Goal: Task Accomplishment & Management: Complete application form

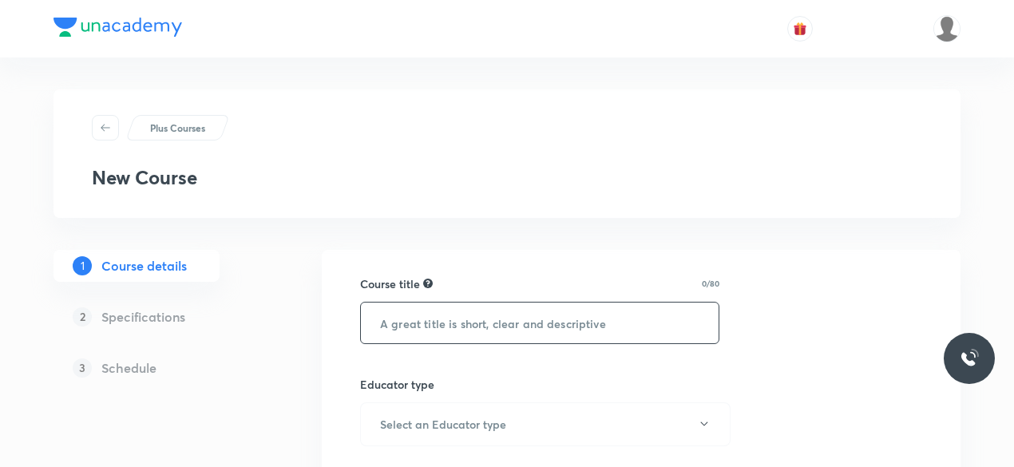
click at [480, 307] on input "text" at bounding box center [540, 323] width 358 height 41
paste input "Course On Botany for NEET Excel 1 2027"
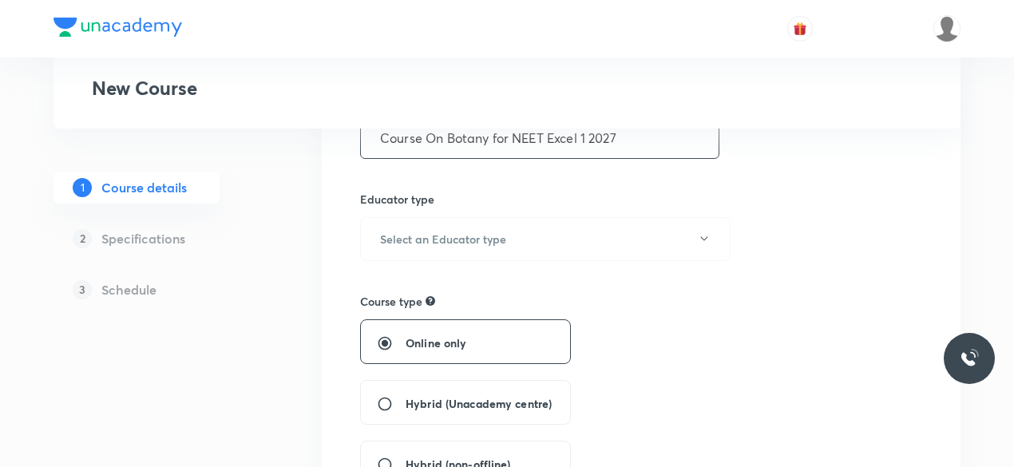
scroll to position [192, 0]
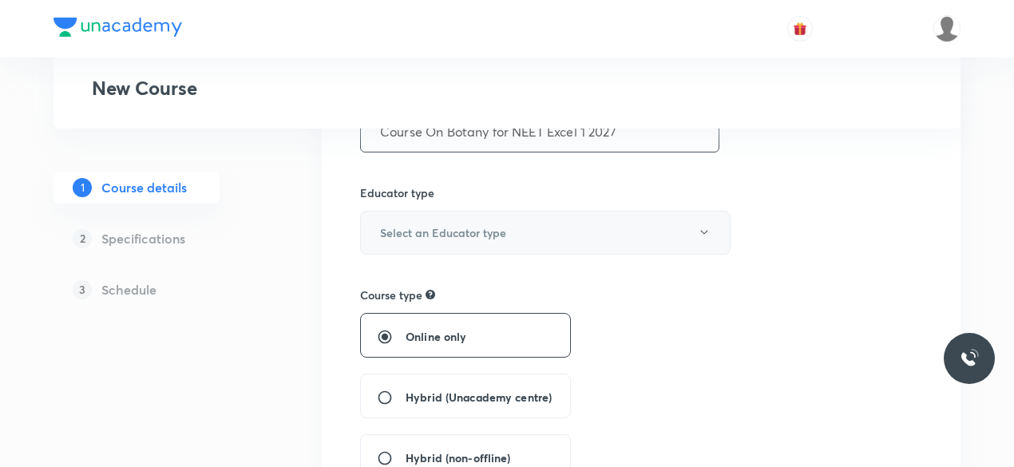
type input "Course On Botany for NEET Excel 1 2027"
click at [611, 235] on button "Select an Educator type" at bounding box center [545, 233] width 370 height 44
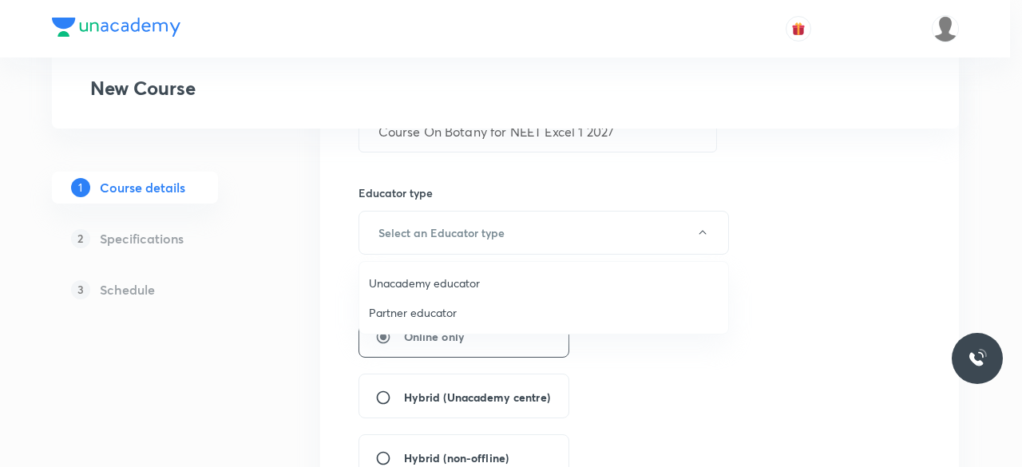
click at [492, 289] on span "Unacademy educator" at bounding box center [544, 283] width 350 height 17
radio input "false"
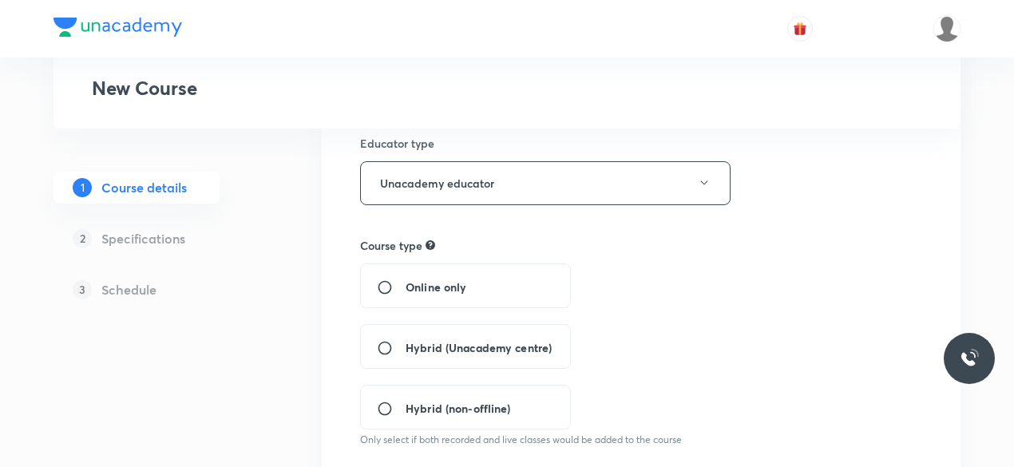
scroll to position [255, 0]
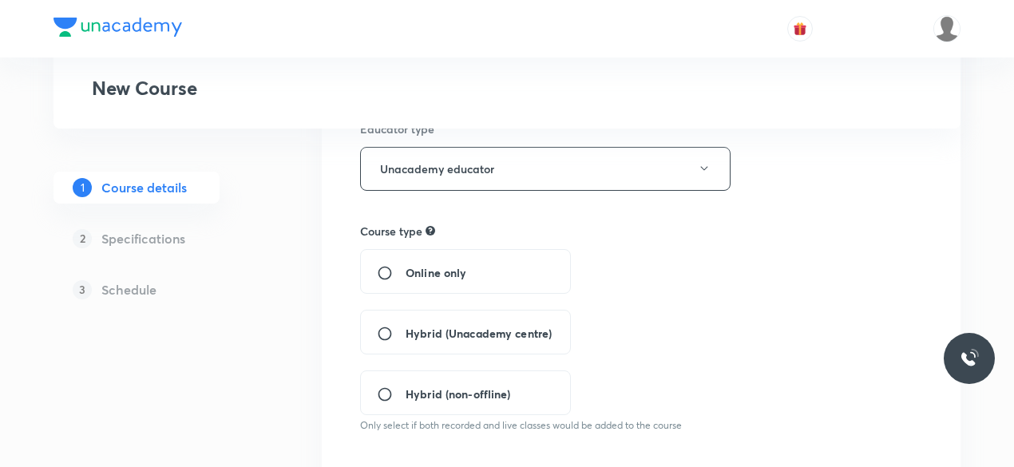
click at [447, 326] on span "Hybrid (Unacademy centre)" at bounding box center [478, 333] width 146 height 17
click at [405, 326] on input "Hybrid (Unacademy centre)" at bounding box center [391, 334] width 29 height 16
radio input "true"
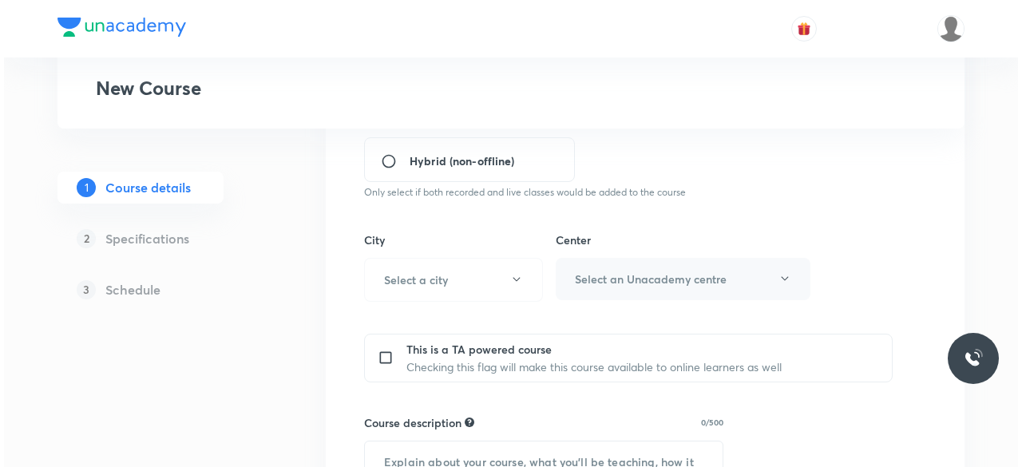
scroll to position [489, 0]
click at [493, 272] on button "Select a city" at bounding box center [449, 279] width 179 height 44
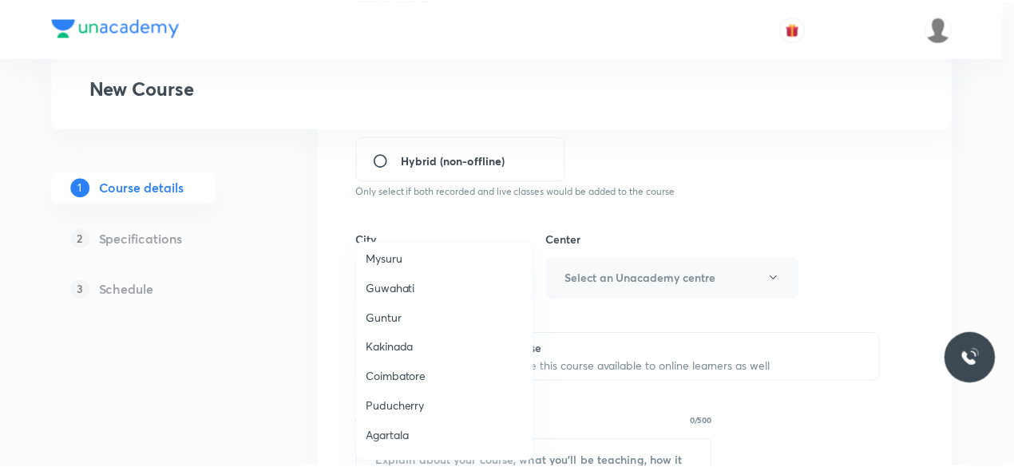
scroll to position [577, 0]
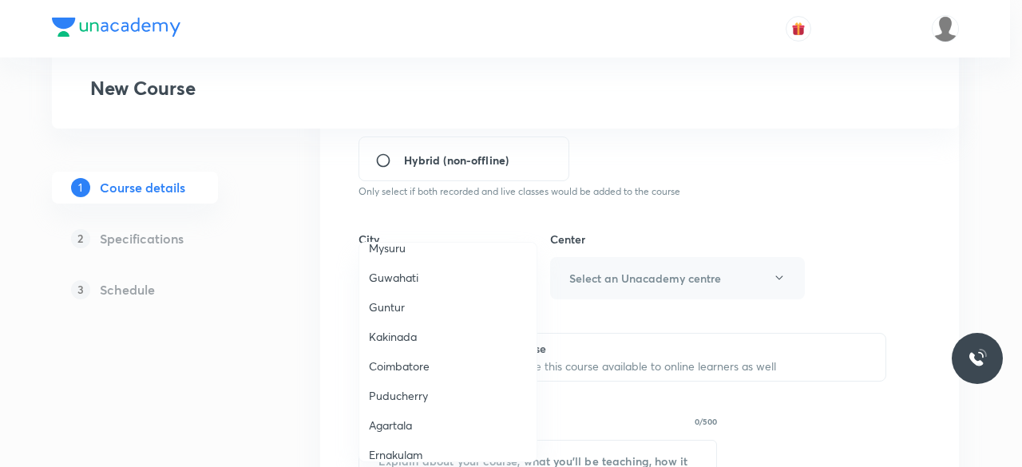
click at [437, 366] on span "Coimbatore" at bounding box center [448, 366] width 158 height 17
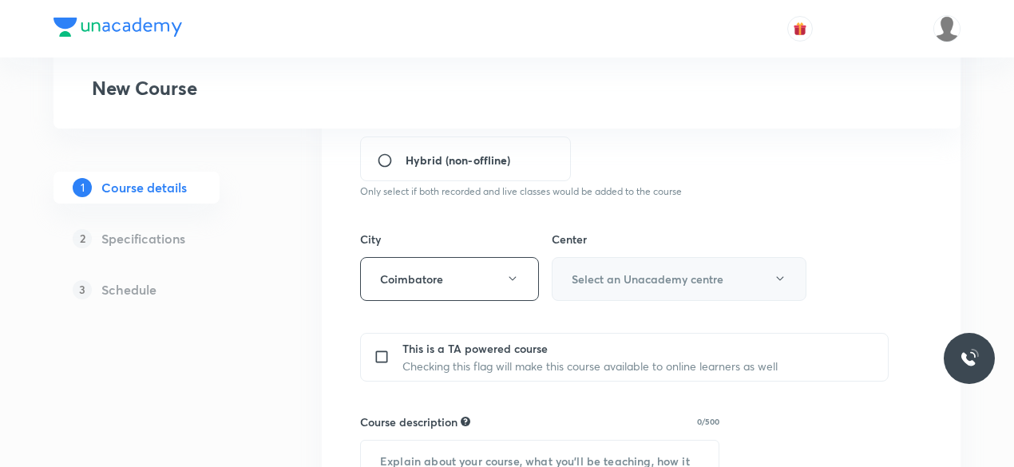
click at [685, 283] on h6 "Select an Unacademy centre" at bounding box center [648, 279] width 152 height 17
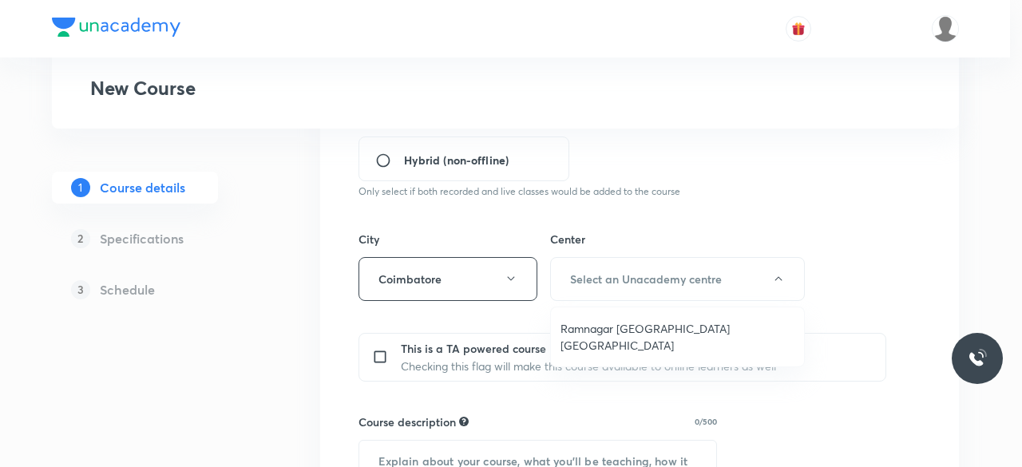
click at [680, 325] on span "Ramnagar Gandhipuram Coimbatore" at bounding box center [677, 337] width 234 height 34
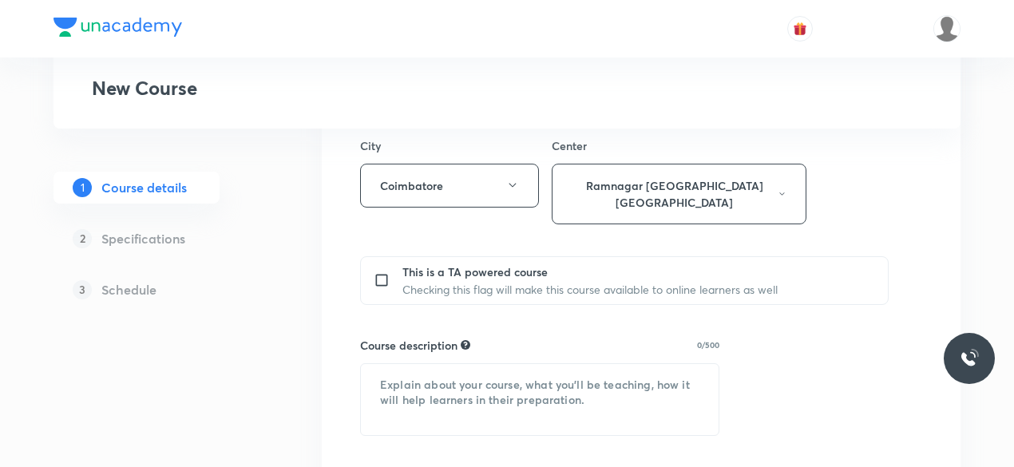
scroll to position [587, 0]
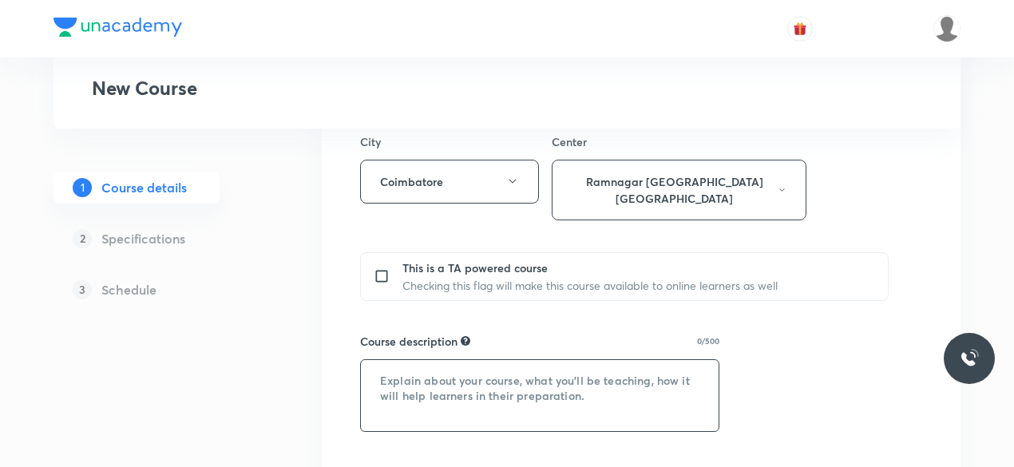
click at [464, 360] on textarea at bounding box center [540, 395] width 358 height 71
paste textarea ""In this course, Rajeswari will provide in-depth knowledge of Botany. The cours…"
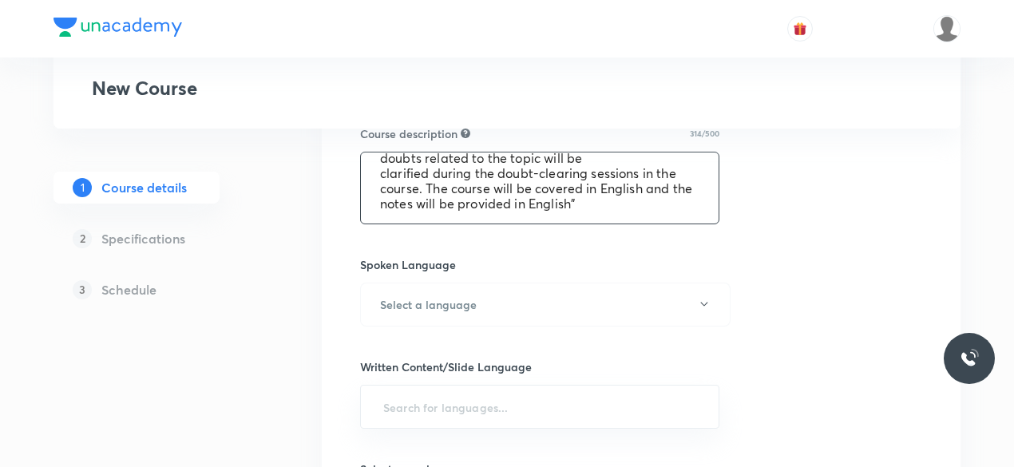
scroll to position [801, 0]
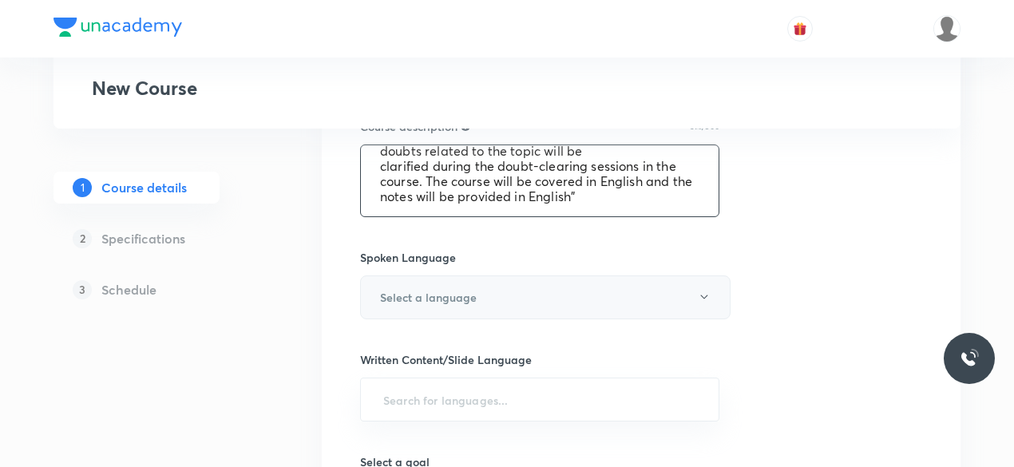
type textarea ""In this course, Rajeswari will provide in-depth knowledge of Botany. The cours…"
click at [617, 275] on button "Select a language" at bounding box center [545, 297] width 370 height 44
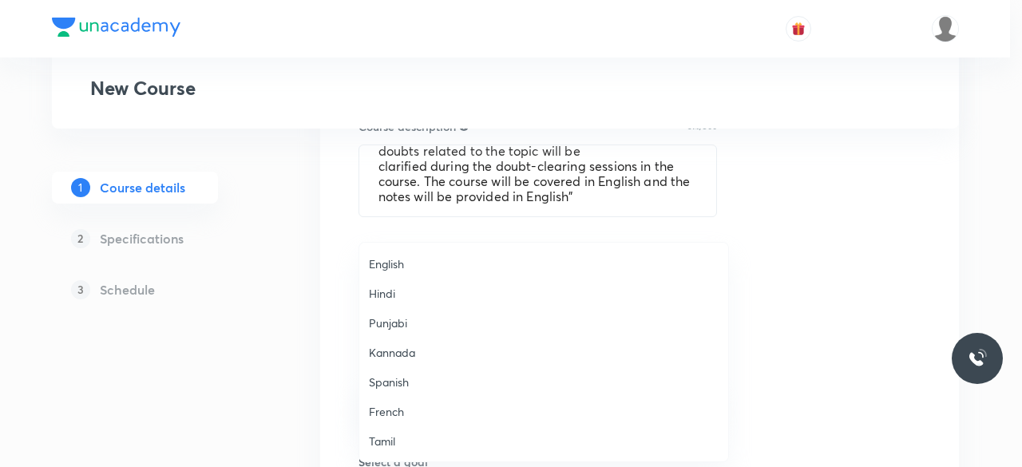
click at [498, 266] on span "English" at bounding box center [544, 263] width 350 height 17
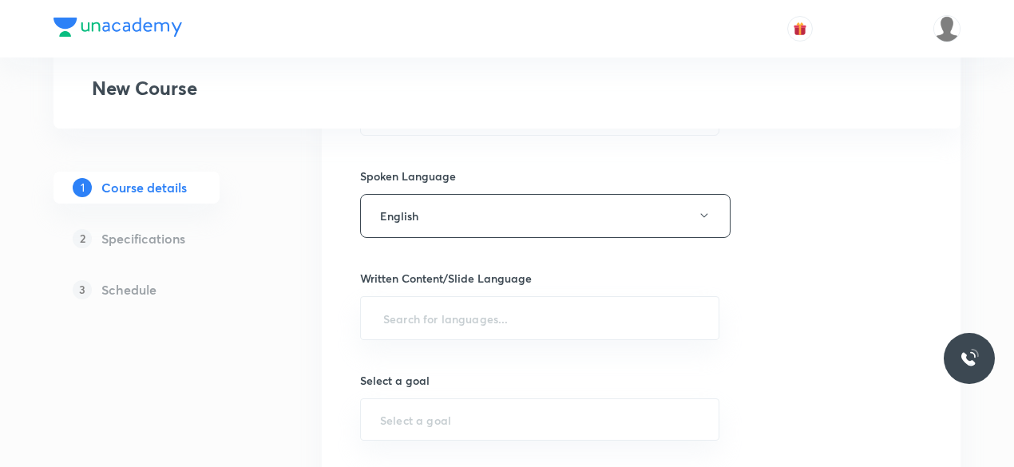
scroll to position [896, 0]
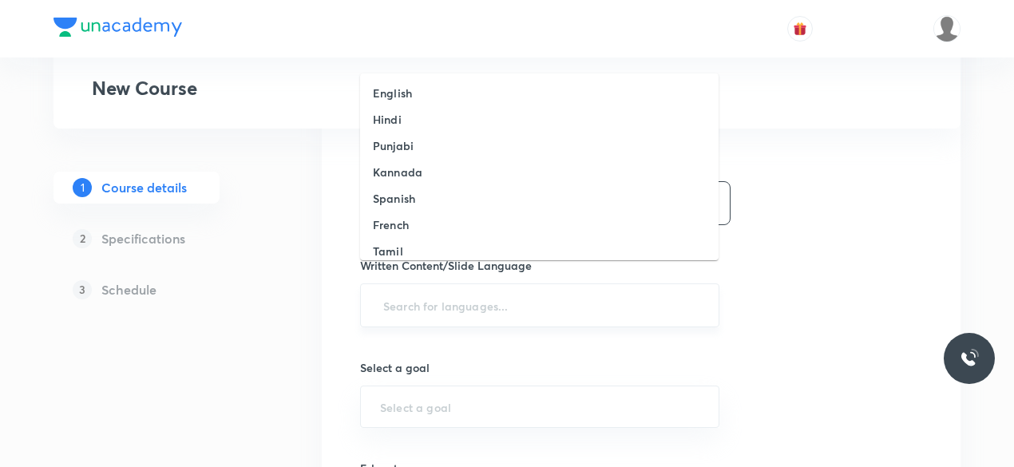
click at [540, 291] on input "text" at bounding box center [539, 306] width 319 height 30
click at [451, 89] on li "English" at bounding box center [539, 93] width 358 height 26
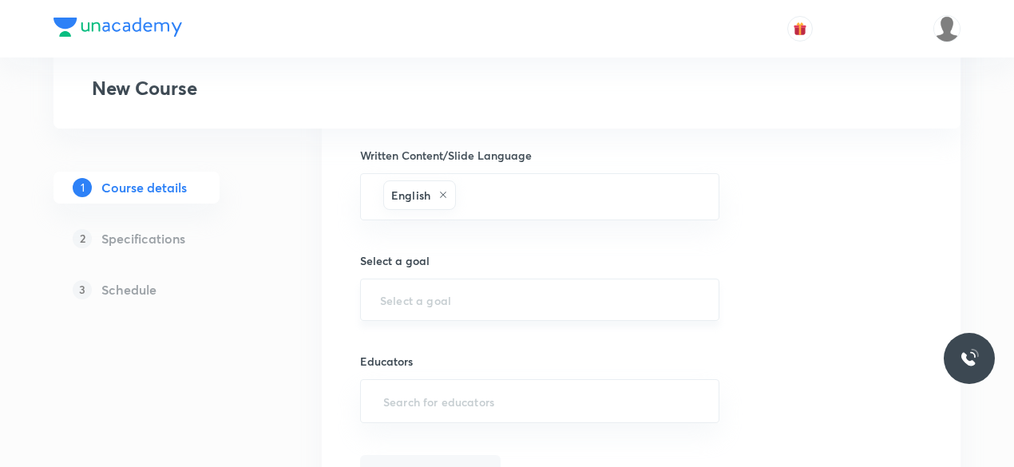
scroll to position [1020, 0]
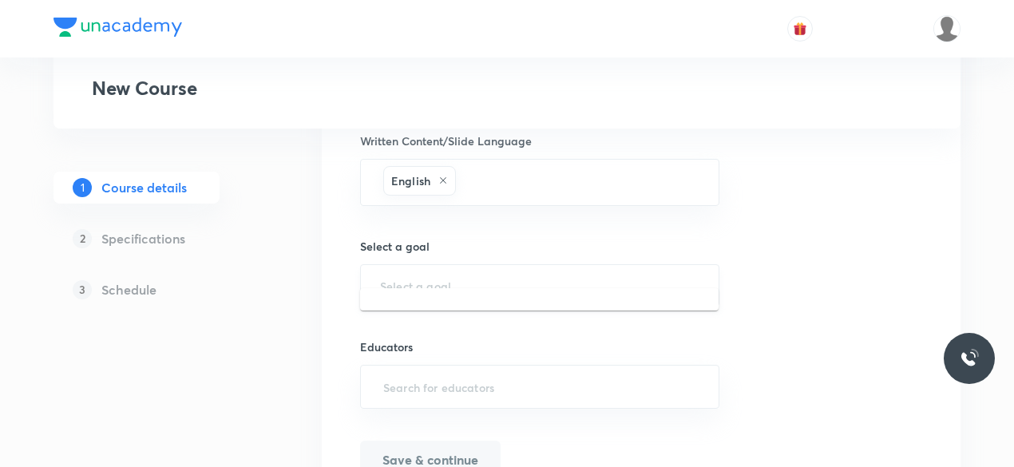
click at [470, 278] on input "text" at bounding box center [539, 285] width 319 height 15
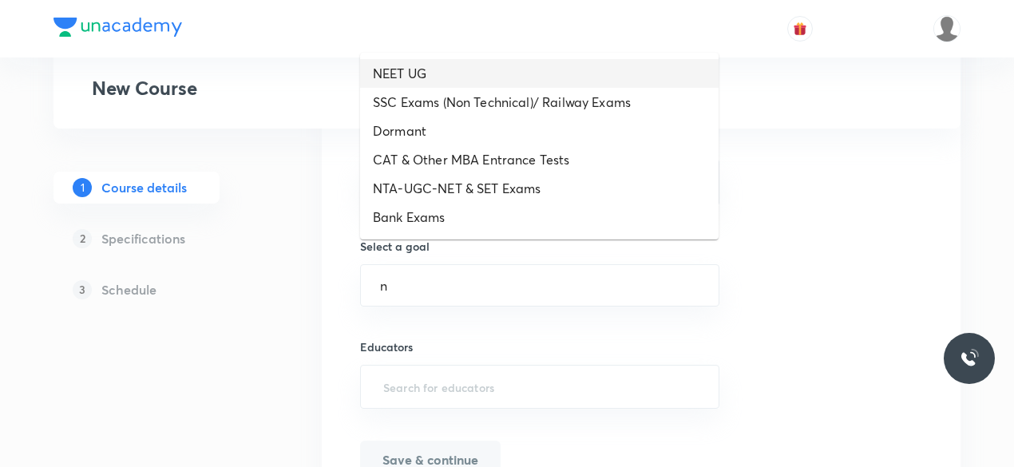
click at [449, 68] on li "NEET UG" at bounding box center [539, 73] width 358 height 29
type input "NEET UG"
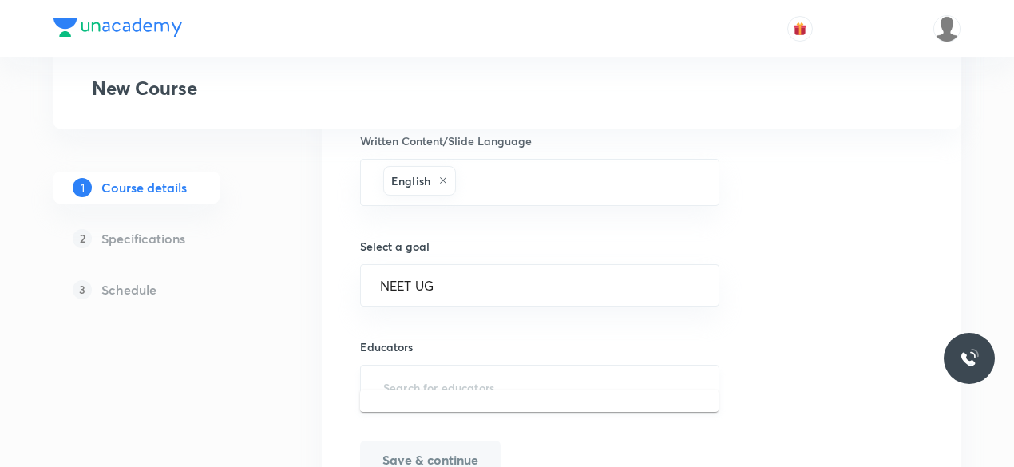
click at [516, 372] on input "text" at bounding box center [539, 387] width 319 height 30
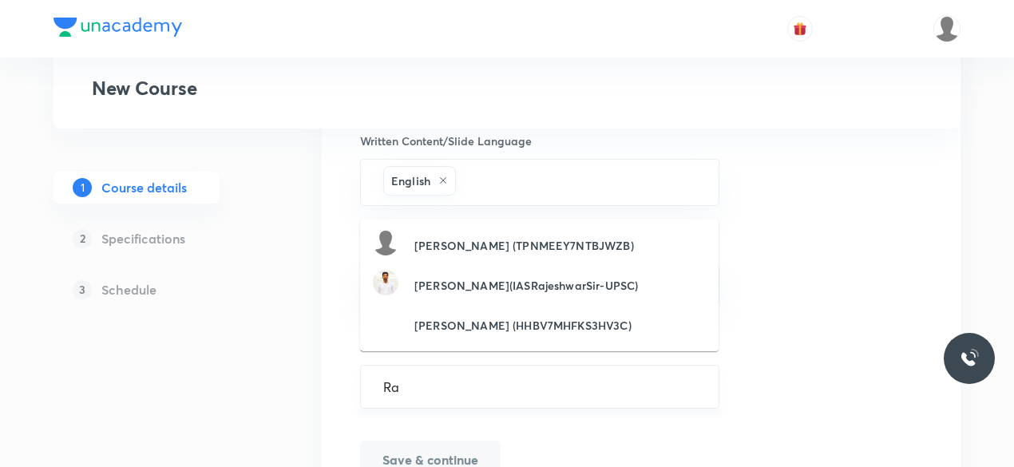
type input "R"
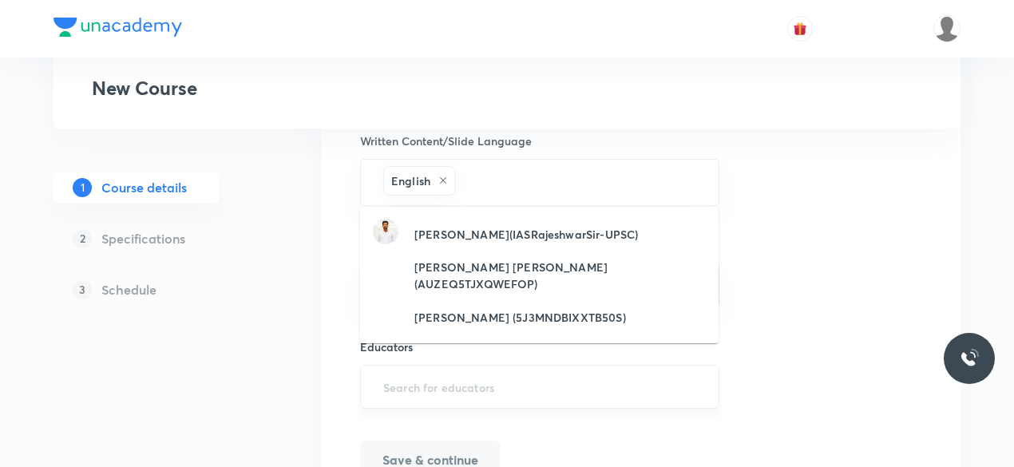
click at [456, 372] on input "text" at bounding box center [539, 387] width 319 height 30
paste input "RajiRajeswari-7477"
type input "RajiRajeswari-7477"
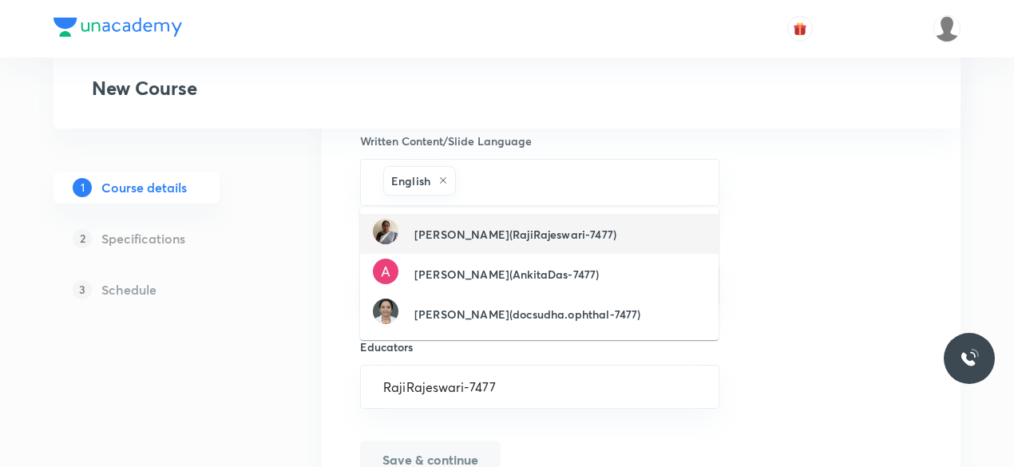
click at [508, 237] on h6 "Rajeswari P(RajiRajeswari-7477)" at bounding box center [515, 234] width 202 height 17
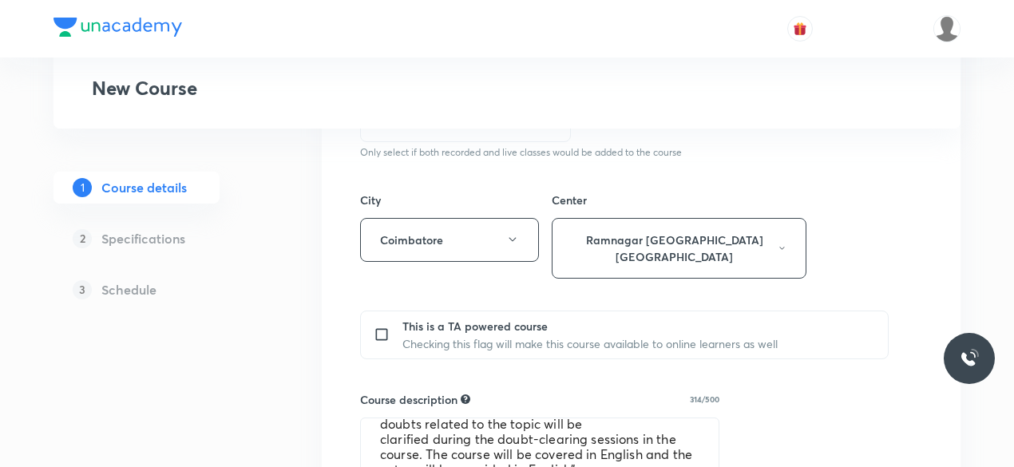
scroll to position [1089, 0]
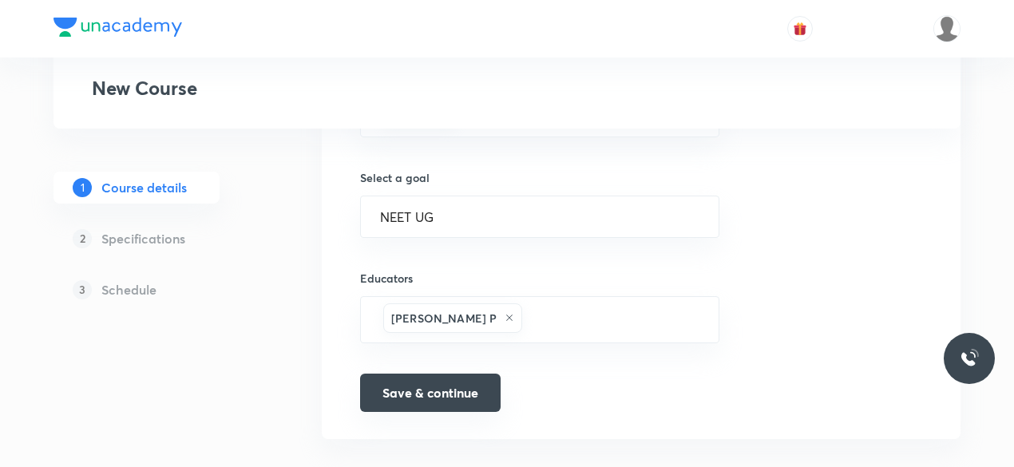
click at [439, 384] on button "Save & continue" at bounding box center [430, 393] width 140 height 38
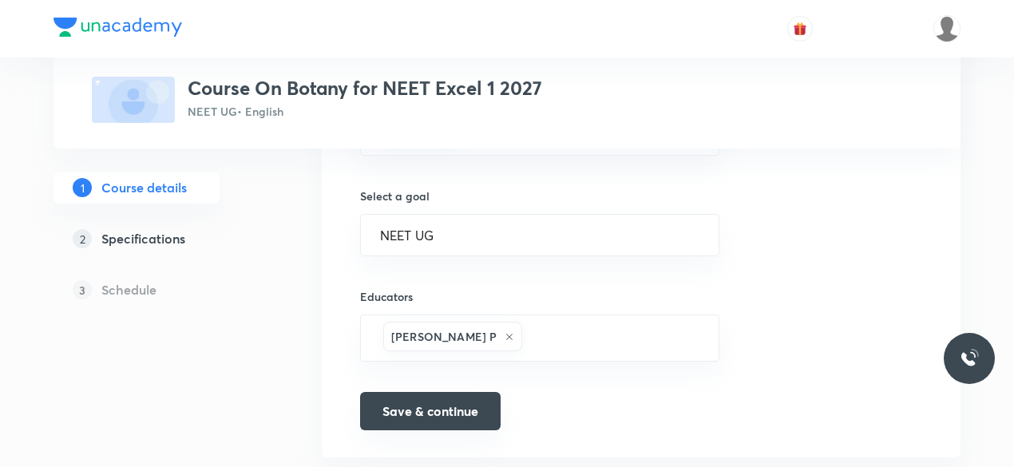
scroll to position [1108, 0]
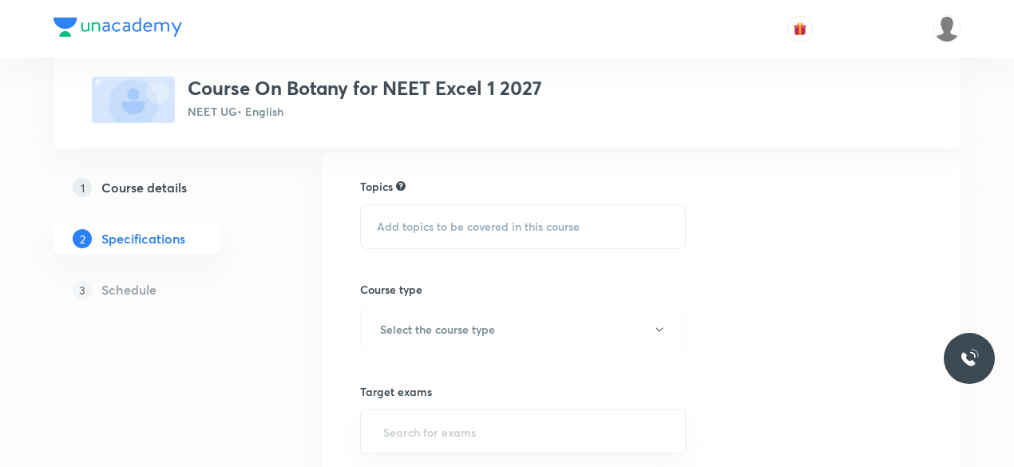
scroll to position [96, 0]
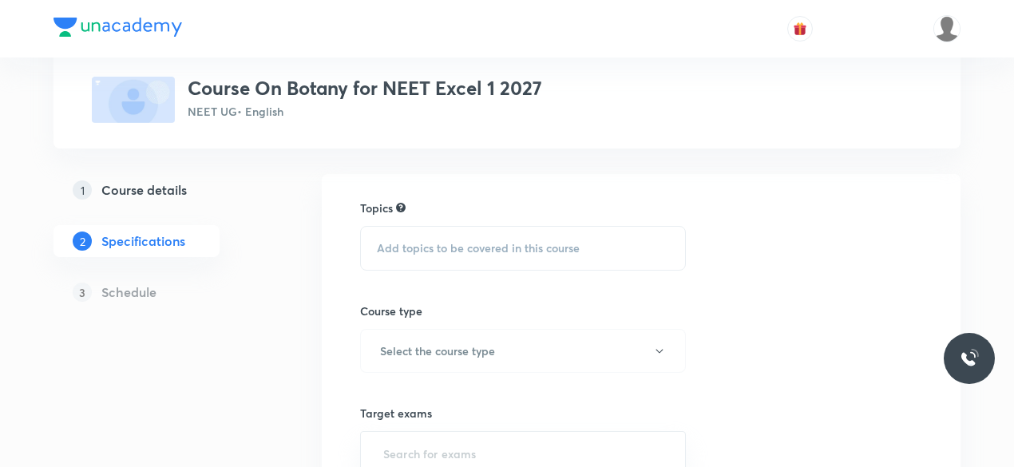
click at [471, 235] on div "Add topics to be covered in this course" at bounding box center [523, 248] width 326 height 45
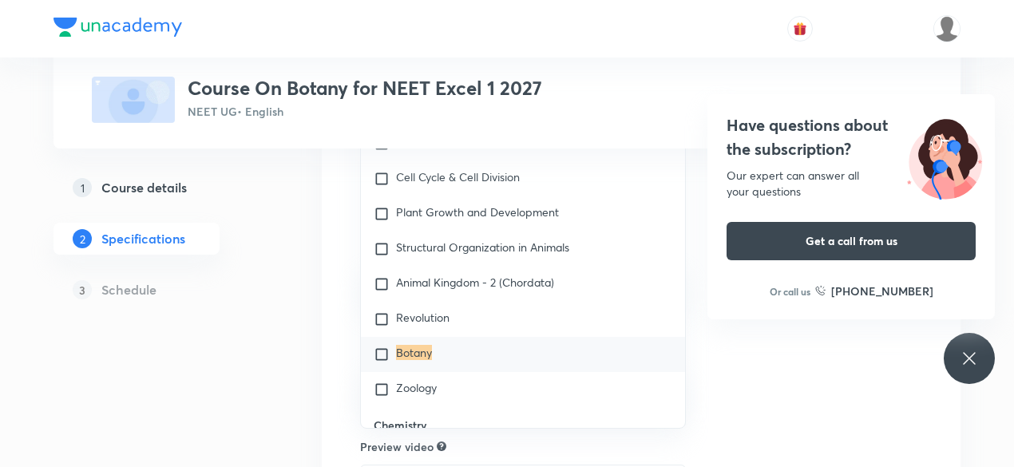
scroll to position [270, 0]
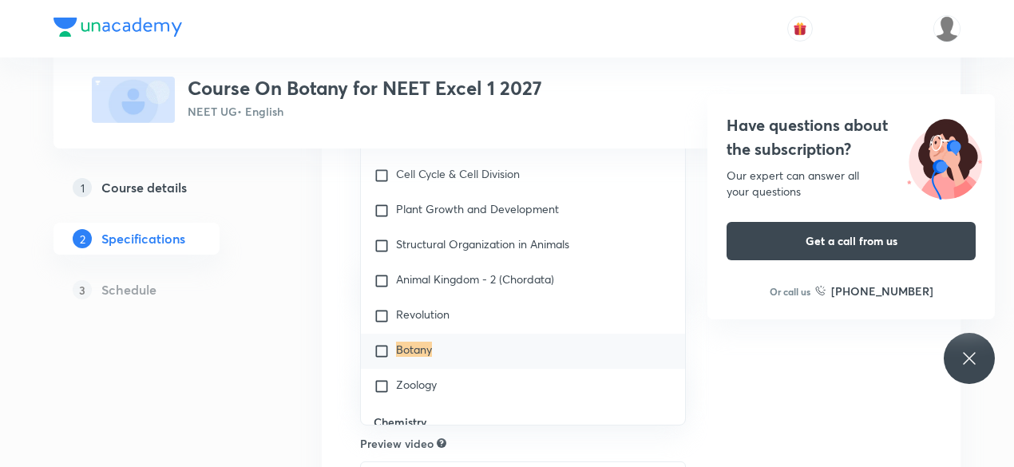
type input "Botany"
click at [391, 349] on input "checkbox" at bounding box center [385, 351] width 22 height 16
checkbox input "true"
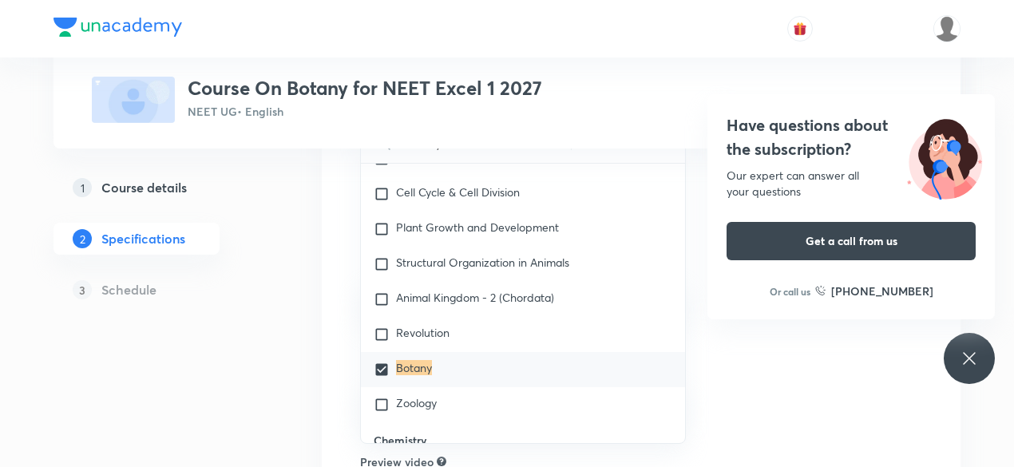
click at [345, 249] on div "Topics Botany CLEAR Botany 1 / 1 ​ Biology Previous Year & Mock Questions Diver…" at bounding box center [641, 350] width 639 height 700
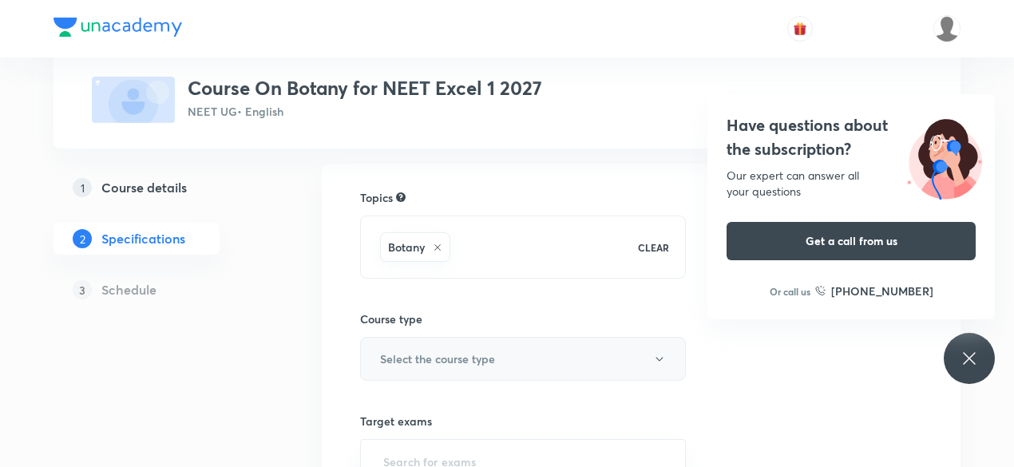
scroll to position [102, 0]
click at [577, 356] on button "Select the course type" at bounding box center [523, 363] width 326 height 44
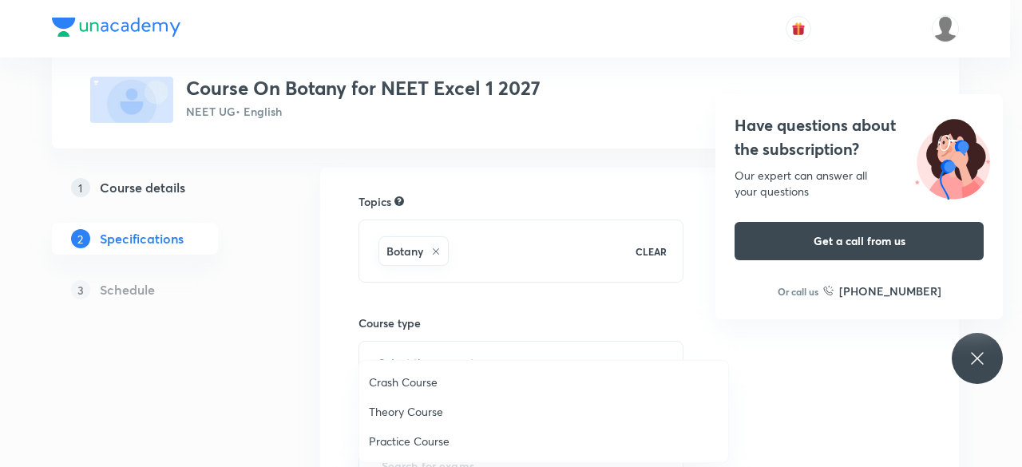
click at [431, 408] on span "Theory Course" at bounding box center [544, 411] width 350 height 17
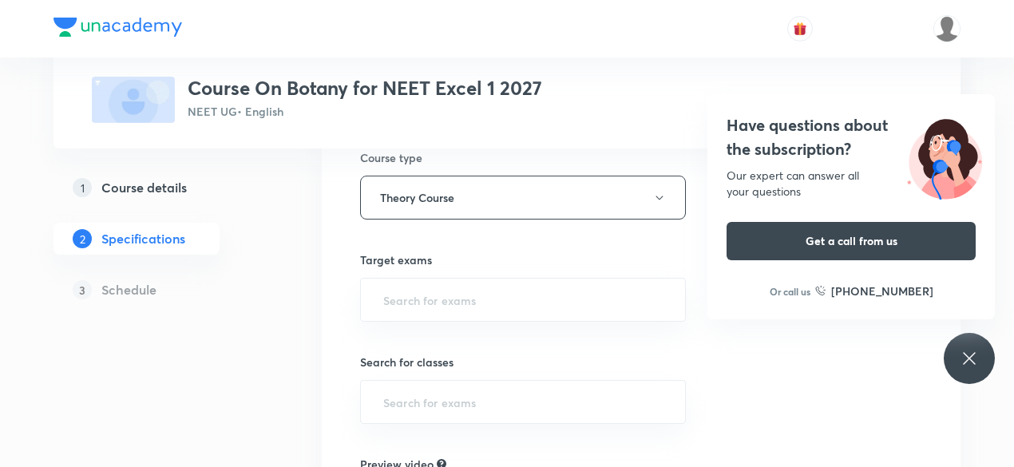
scroll to position [260, 0]
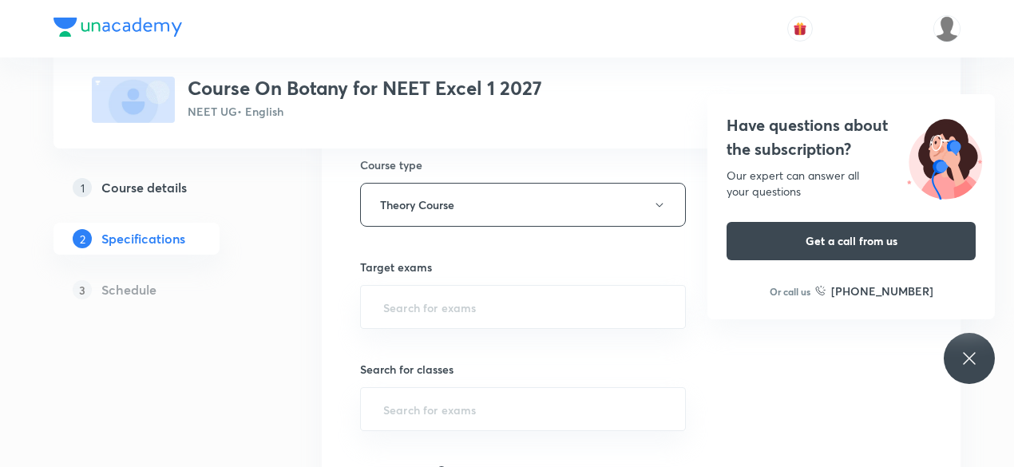
click at [965, 353] on icon at bounding box center [968, 358] width 19 height 19
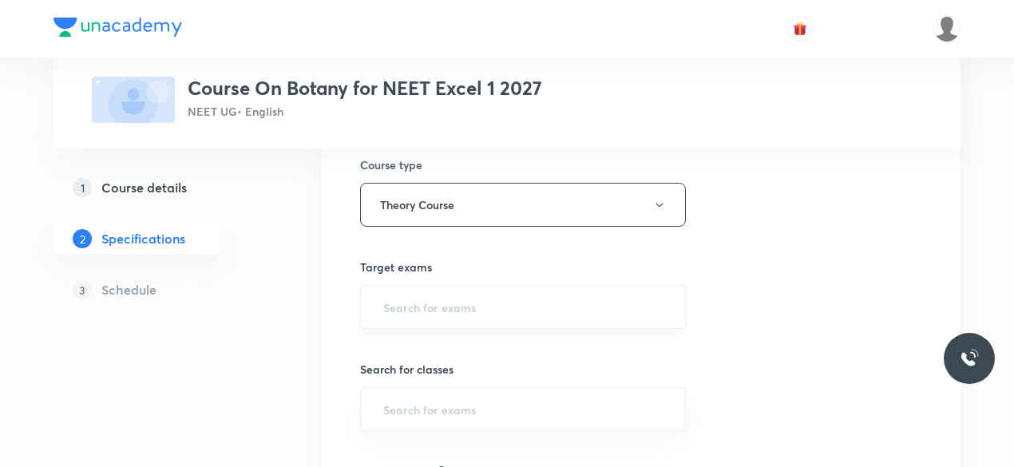
click at [527, 320] on div "​" at bounding box center [523, 307] width 326 height 44
type input "N"
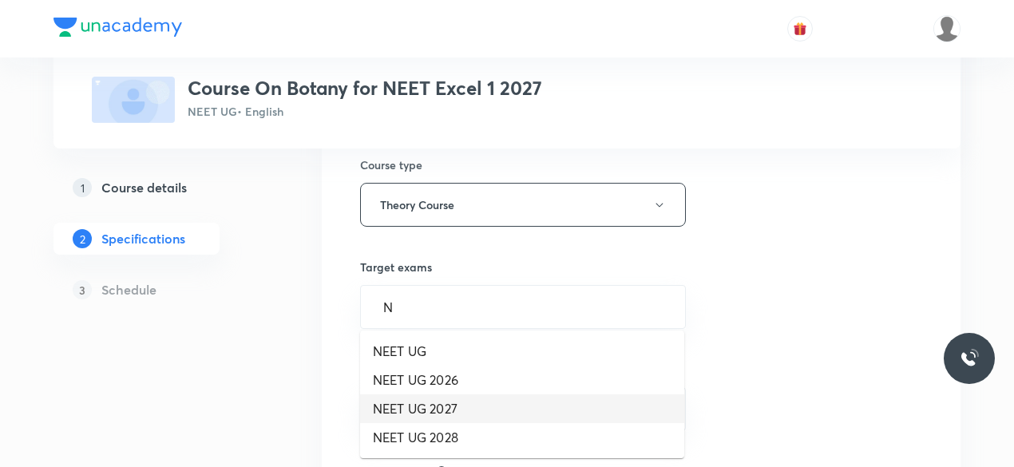
click at [468, 409] on li "NEET UG 2027" at bounding box center [522, 408] width 324 height 29
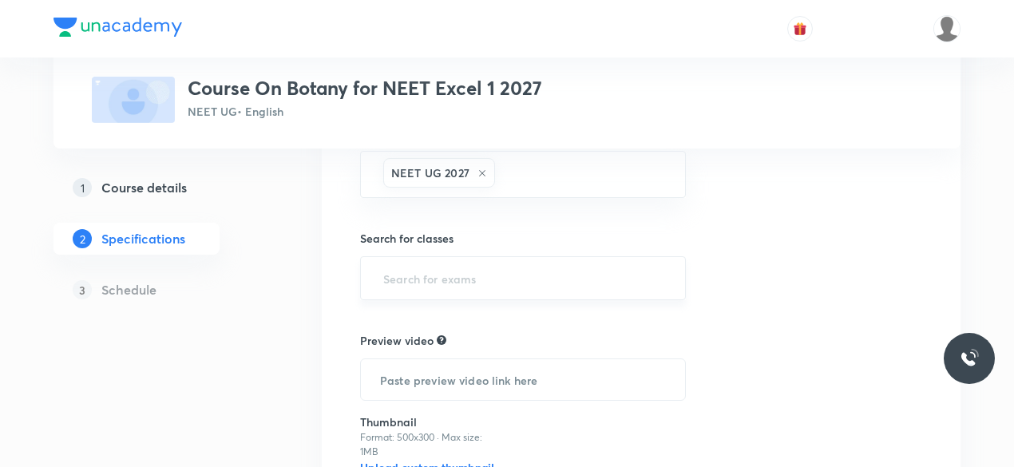
scroll to position [393, 0]
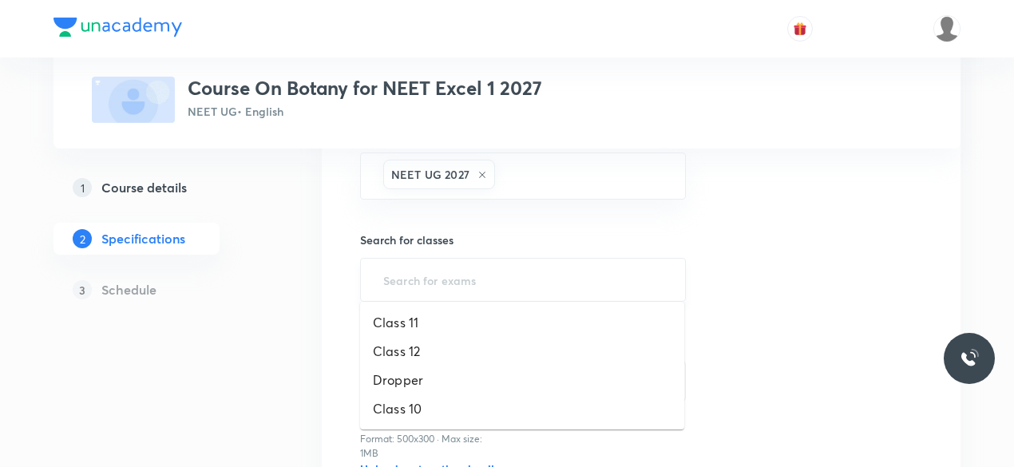
click at [489, 274] on input "text" at bounding box center [523, 280] width 286 height 30
click at [437, 349] on li "Class 12" at bounding box center [522, 351] width 324 height 29
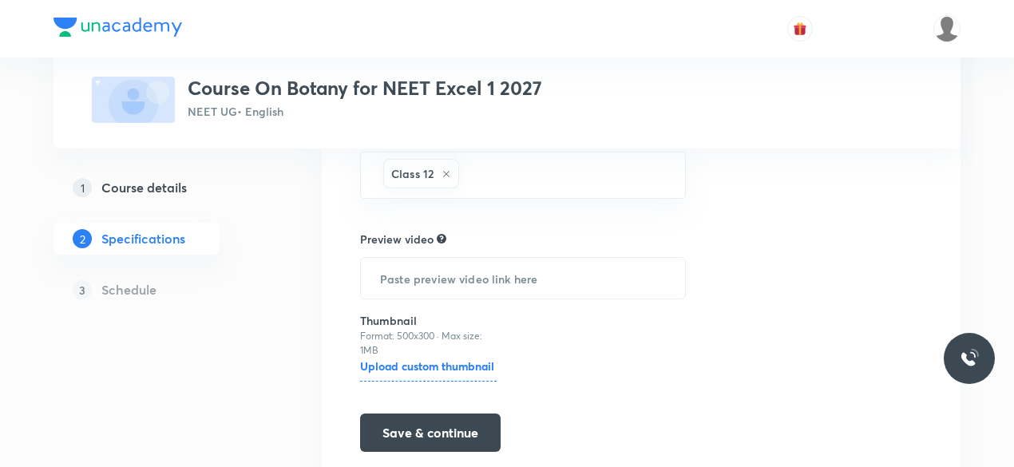
scroll to position [556, 0]
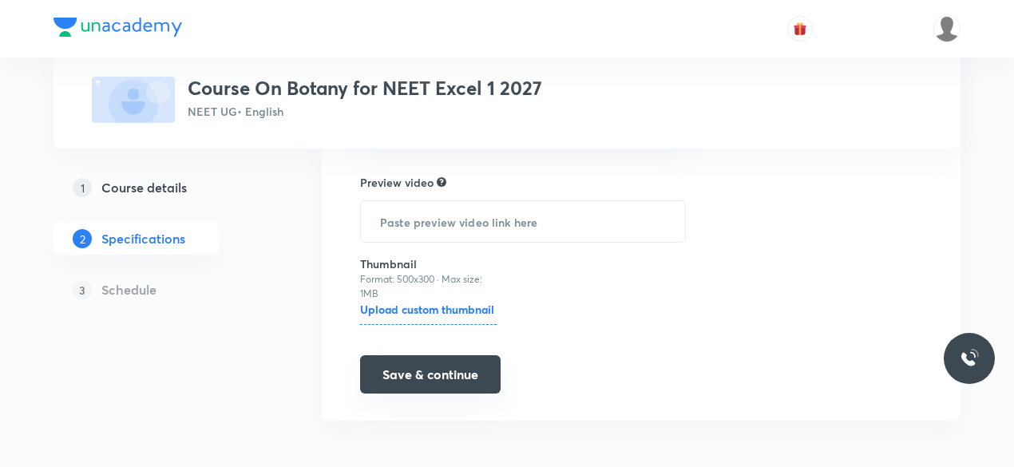
click at [445, 374] on button "Save & continue" at bounding box center [430, 374] width 140 height 38
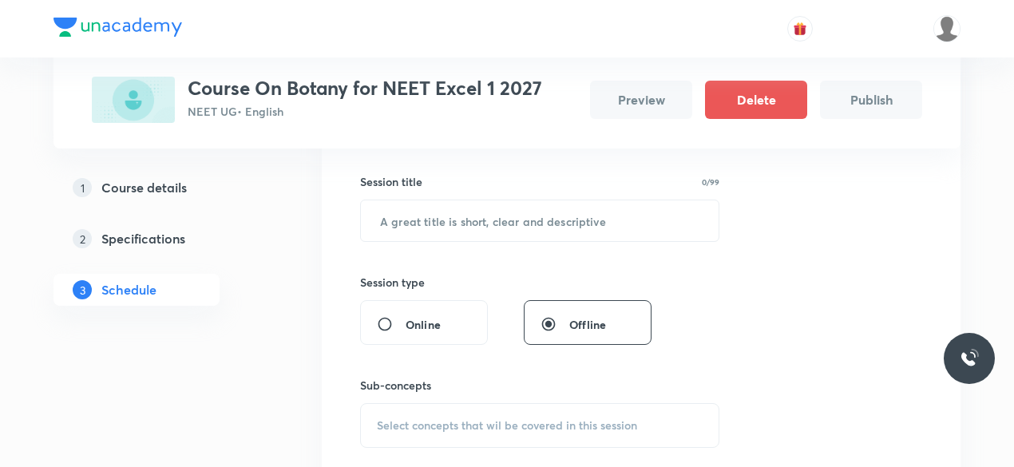
scroll to position [280, 0]
click at [520, 382] on div "Sub-concepts Select concepts that wil be covered in this session" at bounding box center [539, 395] width 359 height 103
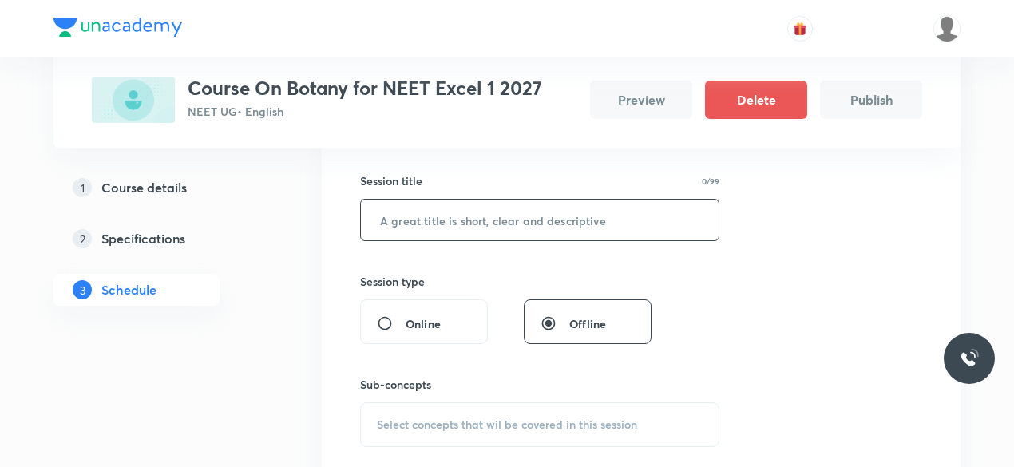
click at [484, 216] on input "text" at bounding box center [540, 220] width 358 height 41
type input "Botany"
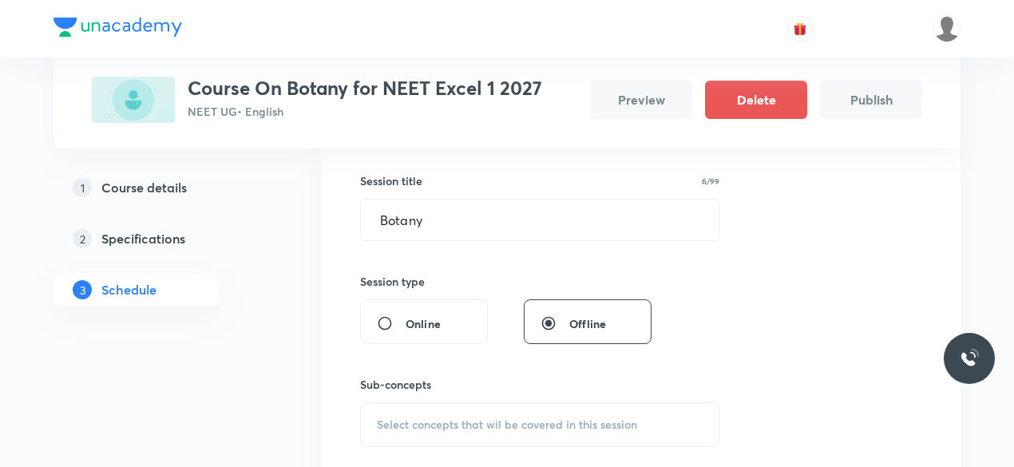
click at [426, 425] on span "Select concepts that wil be covered in this session" at bounding box center [507, 424] width 260 height 13
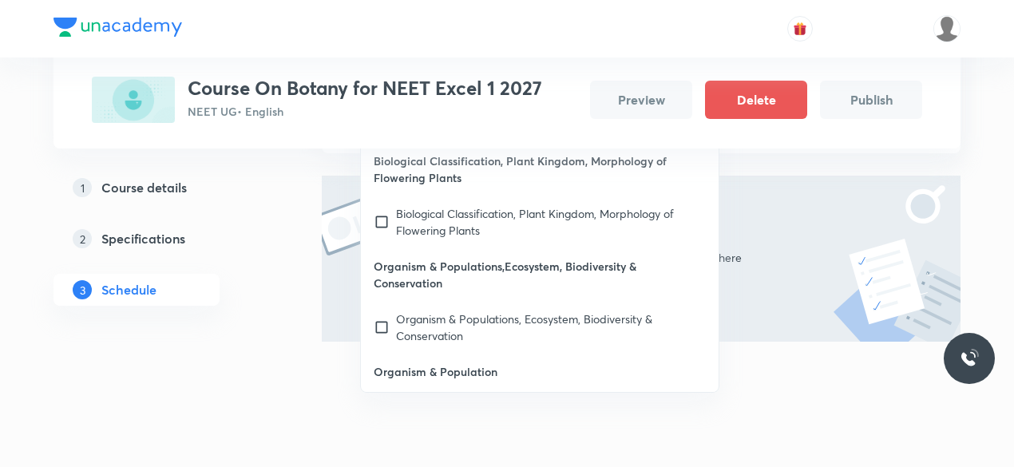
scroll to position [420, 0]
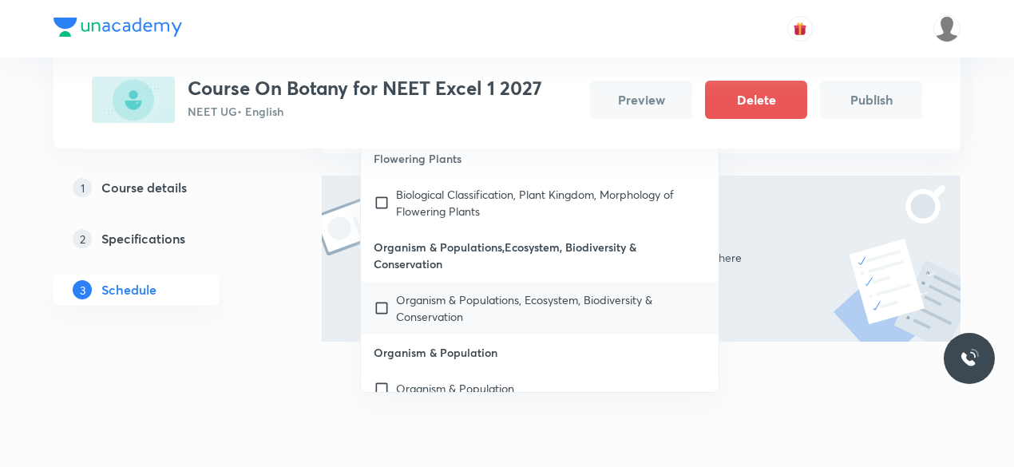
click at [433, 305] on p "Organism & Populations, Ecosystem, Biodiversity & Conservation" at bounding box center [551, 308] width 310 height 34
checkbox input "true"
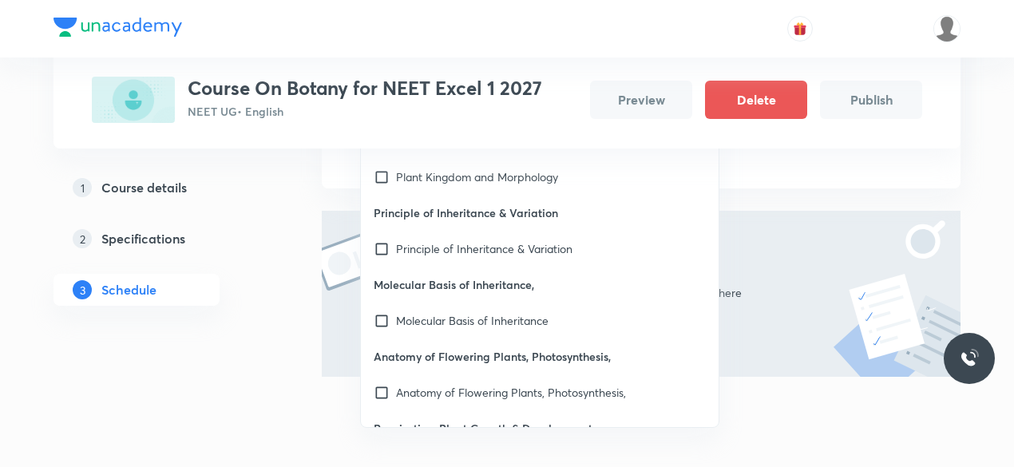
scroll to position [0, 0]
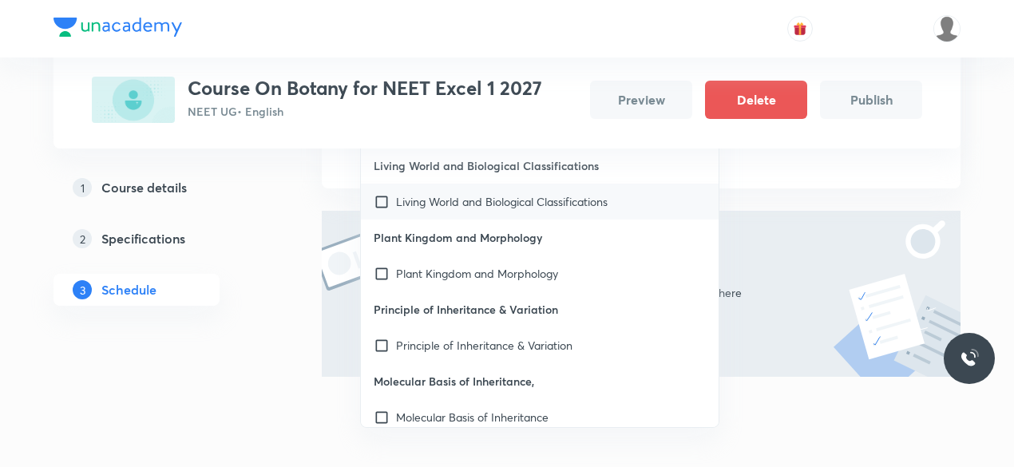
click at [418, 188] on div "Living World and Biological Classifications" at bounding box center [540, 202] width 358 height 36
checkbox input "true"
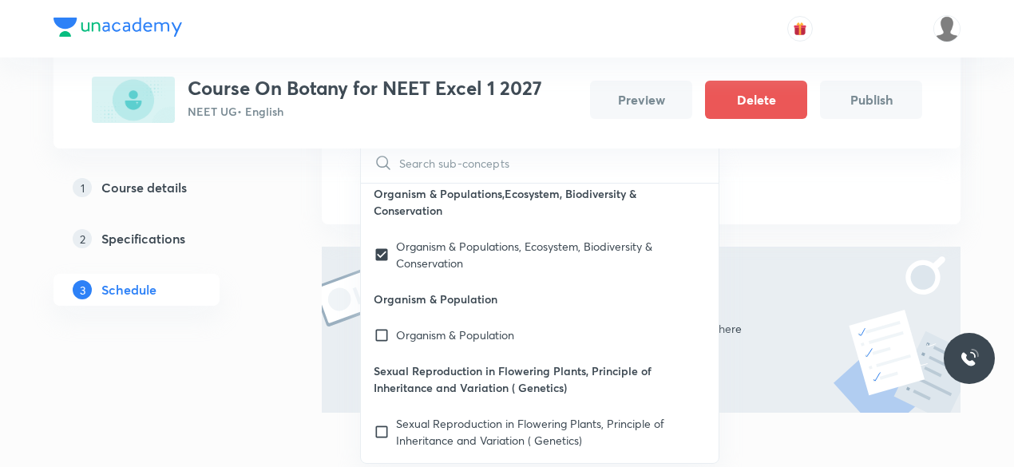
scroll to position [555, 0]
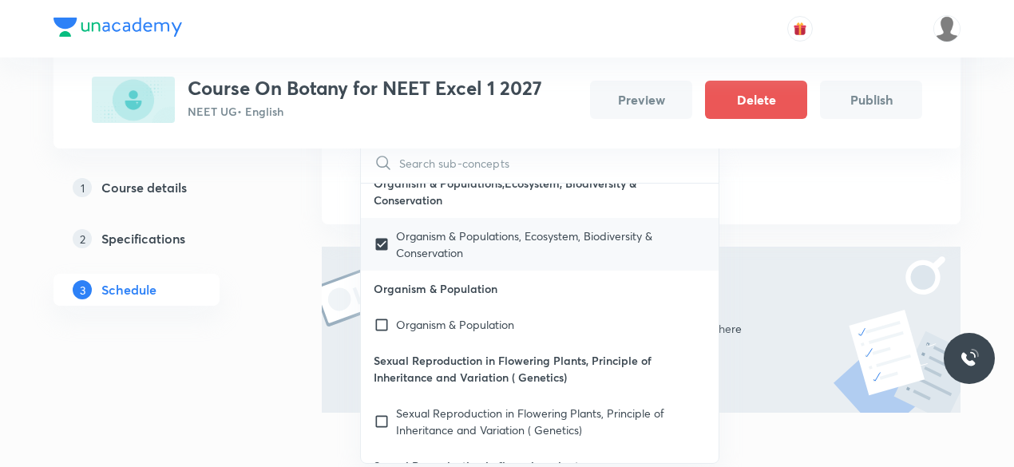
click at [383, 250] on input "checkbox" at bounding box center [385, 244] width 22 height 34
checkbox input "false"
checkbox input "true"
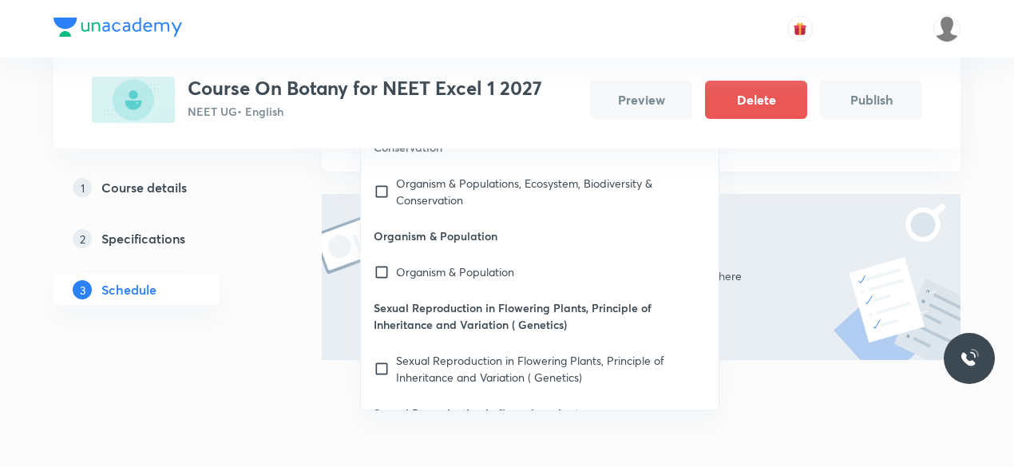
click at [759, 334] on div "The sessions you add will show up here" at bounding box center [641, 277] width 639 height 166
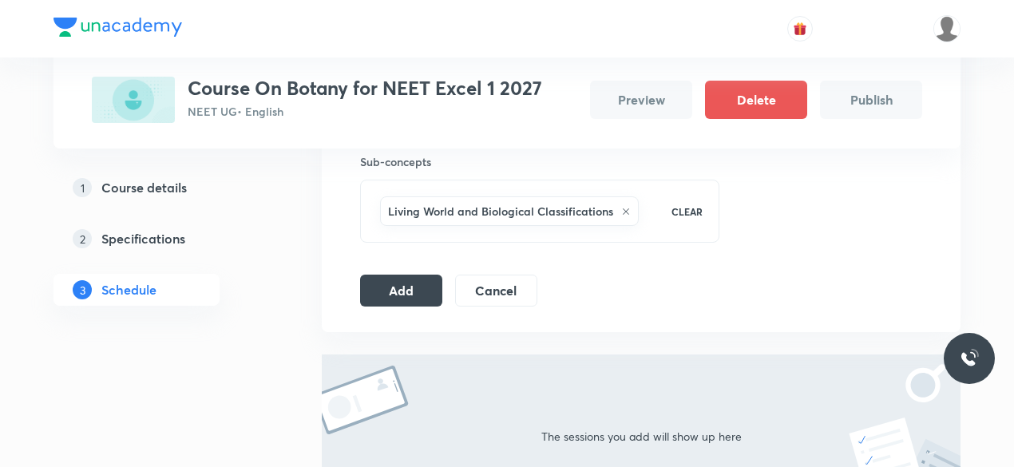
scroll to position [505, 0]
click at [385, 276] on button "Add" at bounding box center [401, 287] width 82 height 32
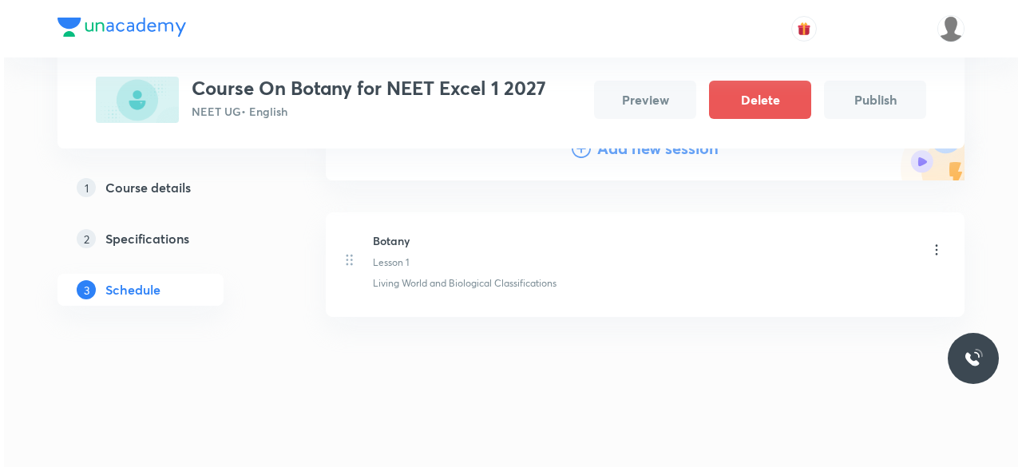
scroll to position [0, 0]
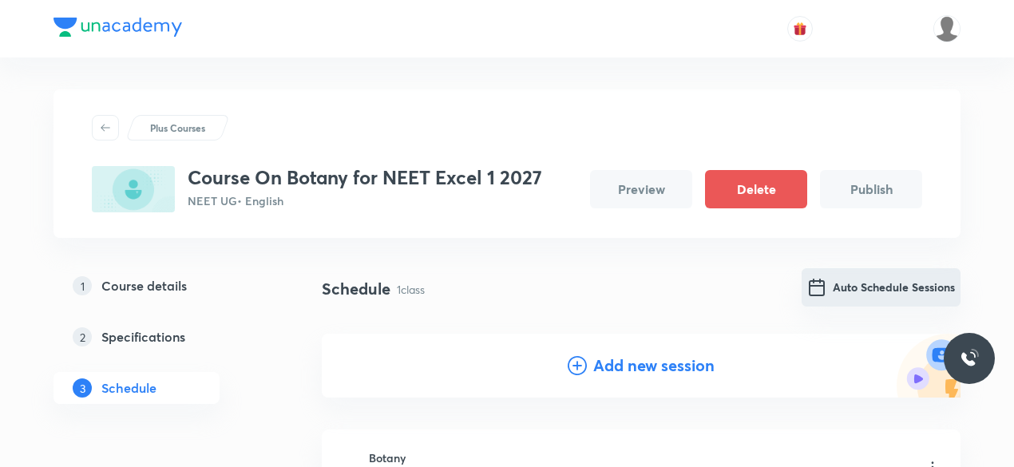
click at [880, 287] on button "Auto Schedule Sessions" at bounding box center [880, 287] width 159 height 38
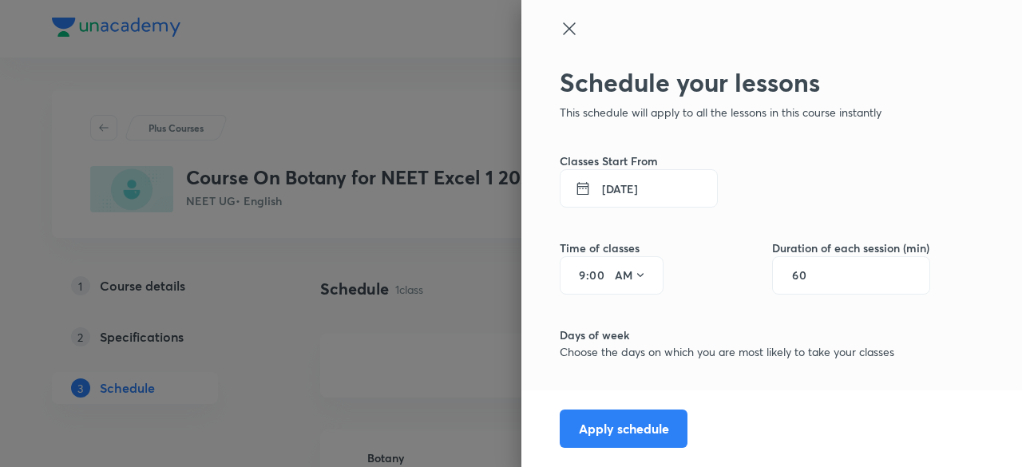
click at [655, 184] on button "3 Sep 2025" at bounding box center [639, 188] width 158 height 38
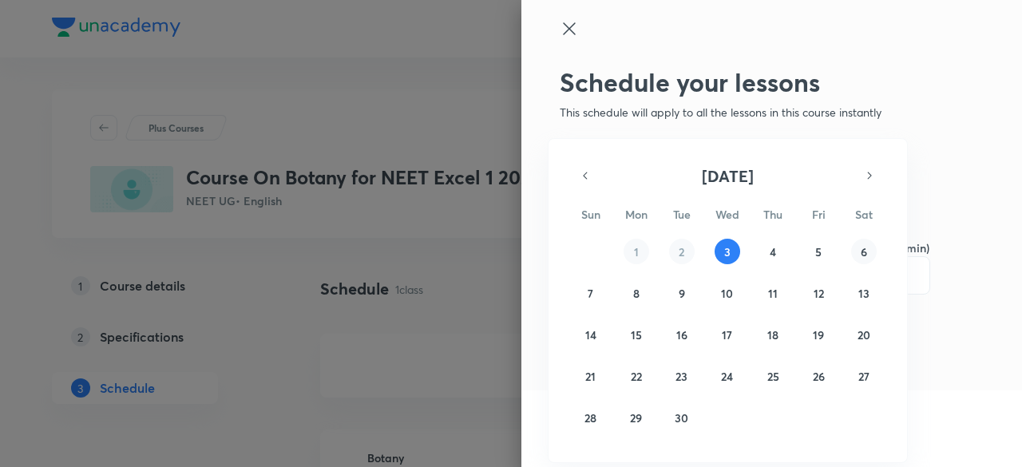
click at [864, 258] on abbr "6" at bounding box center [863, 251] width 6 height 15
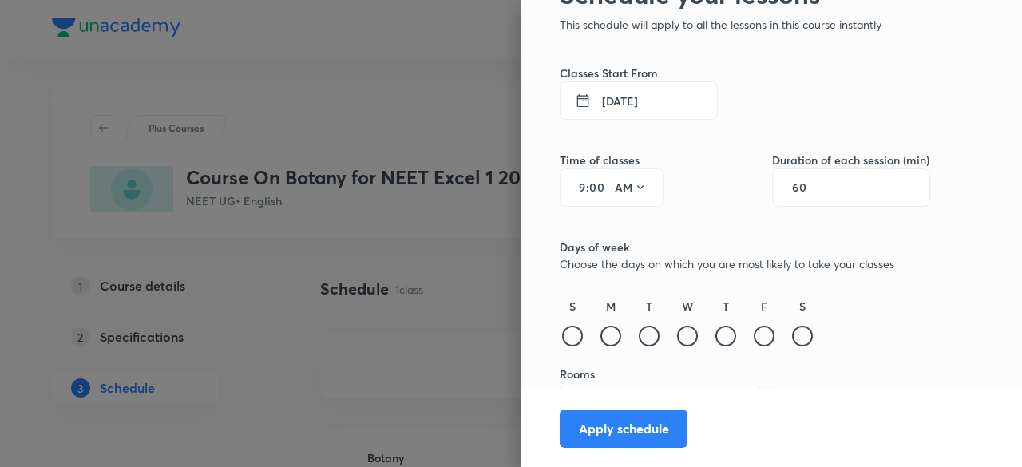
scroll to position [89, 0]
click at [792, 337] on div at bounding box center [802, 335] width 21 height 21
click at [566, 331] on div at bounding box center [572, 335] width 21 height 21
click at [634, 191] on icon at bounding box center [640, 186] width 13 height 13
click at [583, 188] on div at bounding box center [511, 233] width 1022 height 467
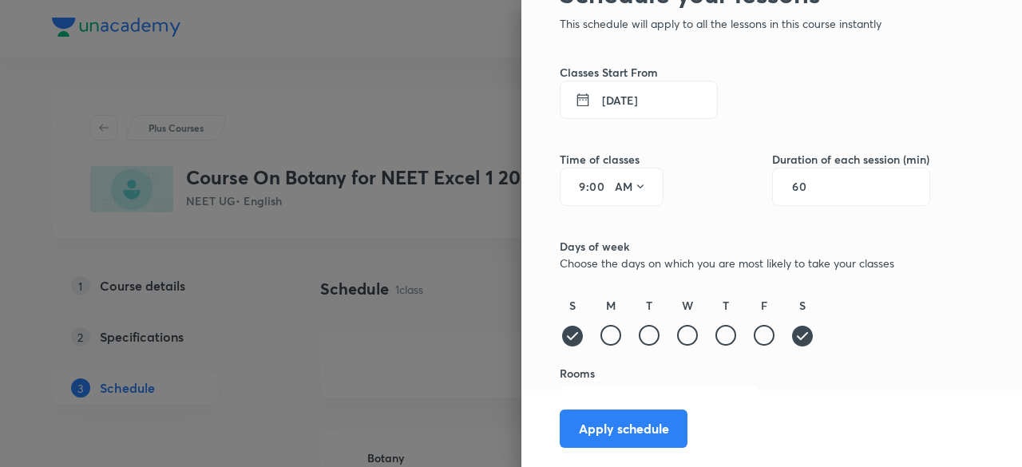
click at [591, 187] on input "00" at bounding box center [598, 186] width 19 height 13
click at [562, 342] on icon at bounding box center [572, 336] width 21 height 21
click at [560, 347] on icon at bounding box center [573, 336] width 26 height 26
click at [592, 186] on input "00" at bounding box center [598, 186] width 19 height 13
type input "0"
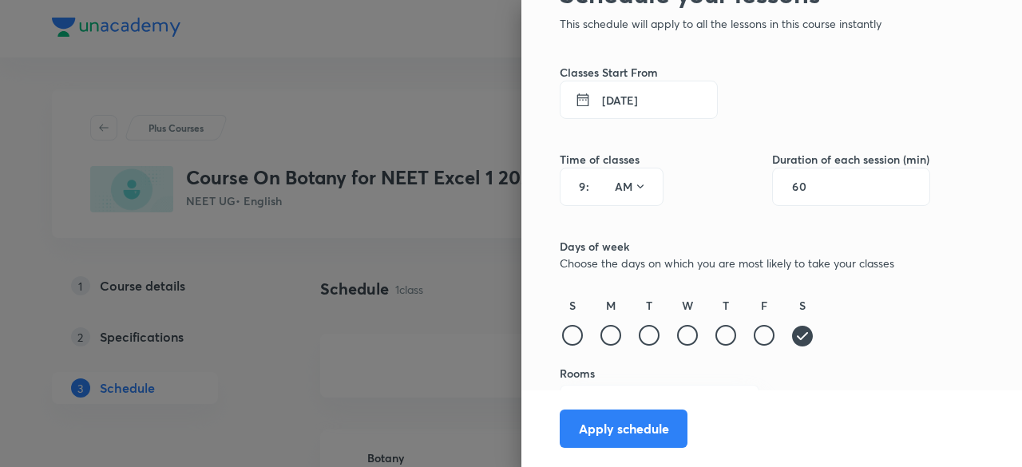
type input "00"
click at [574, 184] on div "9 : 00 AM" at bounding box center [612, 187] width 104 height 38
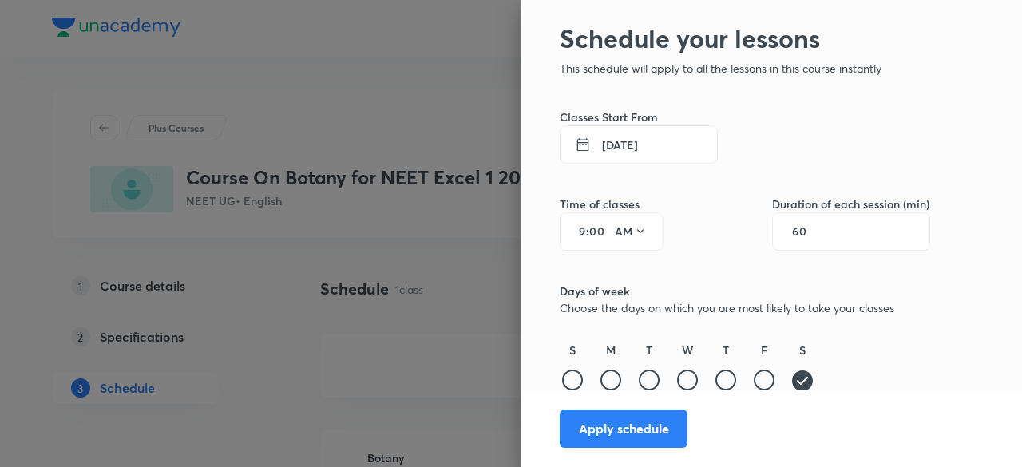
scroll to position [123, 0]
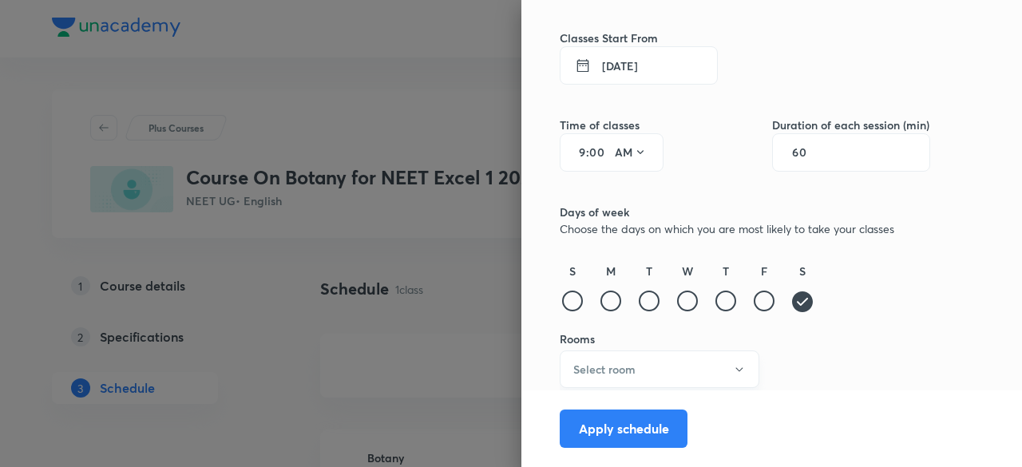
click at [638, 370] on button "Select room" at bounding box center [660, 369] width 200 height 38
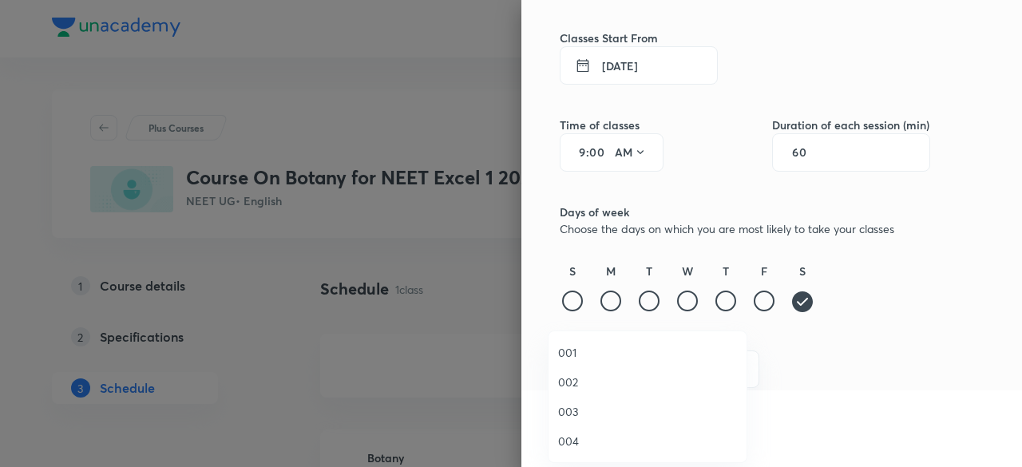
click at [572, 350] on span "001" at bounding box center [647, 352] width 179 height 17
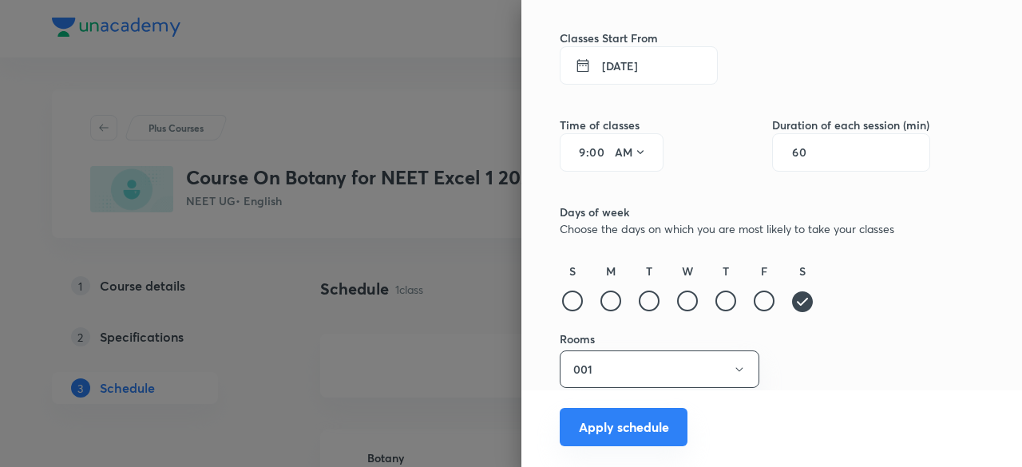
click at [629, 431] on button "Apply schedule" at bounding box center [624, 427] width 128 height 38
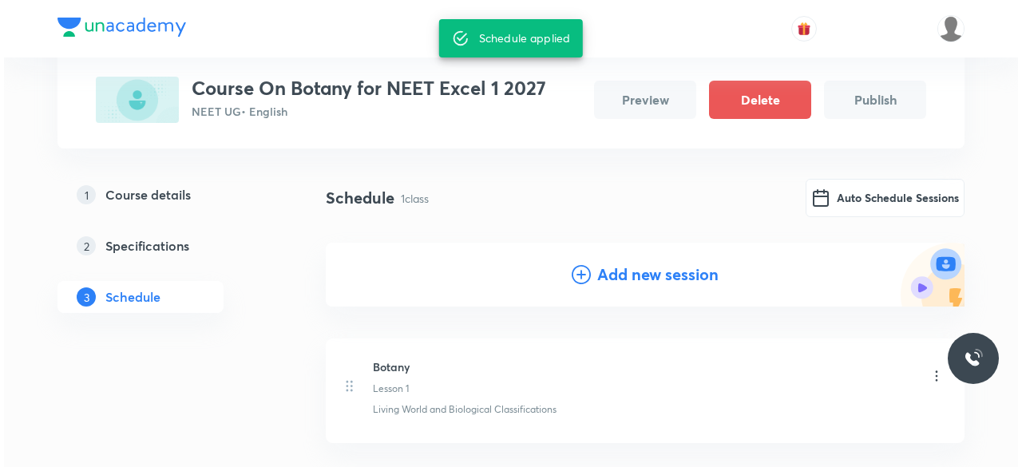
scroll to position [0, 0]
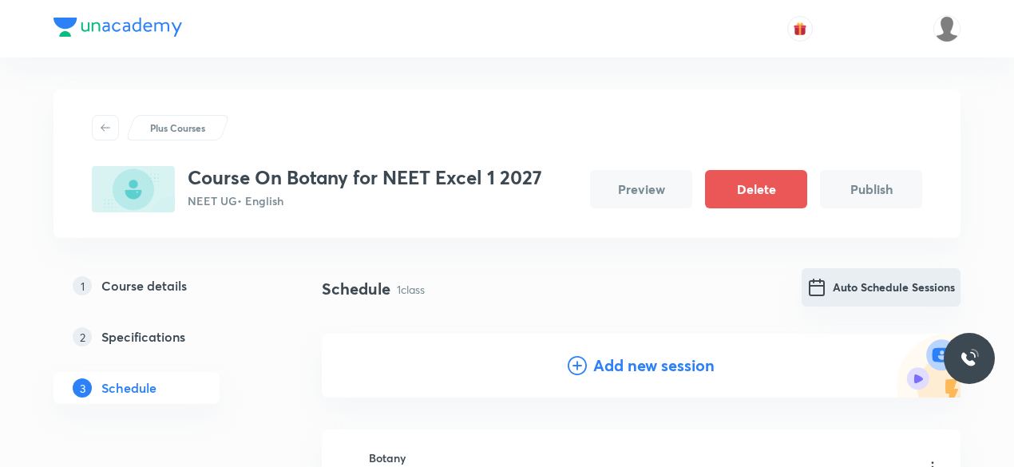
click at [880, 288] on button "Auto Schedule Sessions" at bounding box center [880, 287] width 159 height 38
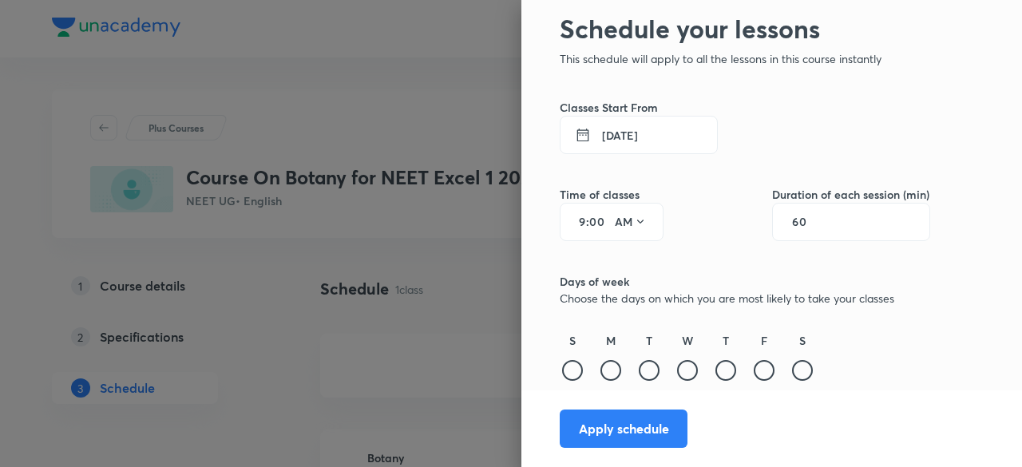
scroll to position [123, 0]
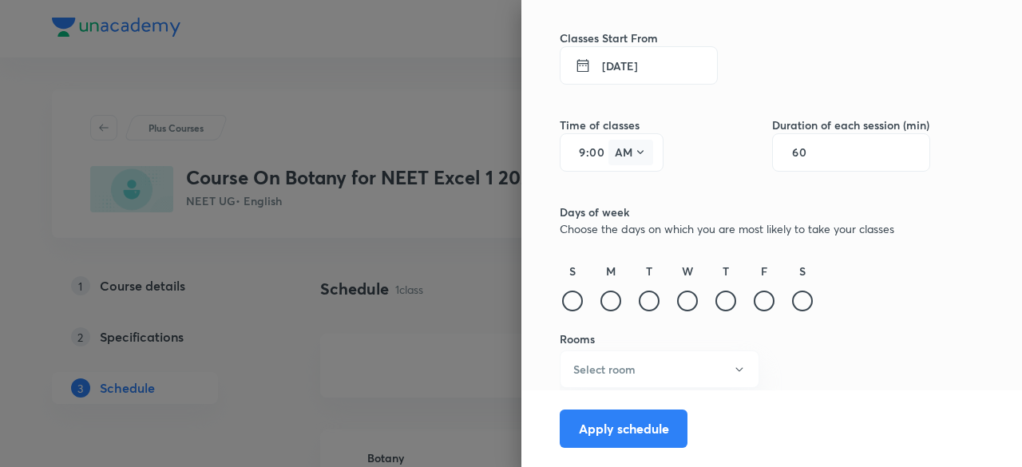
click at [634, 156] on icon at bounding box center [640, 152] width 13 height 13
click at [621, 151] on div at bounding box center [511, 233] width 1022 height 467
click at [589, 152] on input "00" at bounding box center [598, 152] width 19 height 13
type input "0"
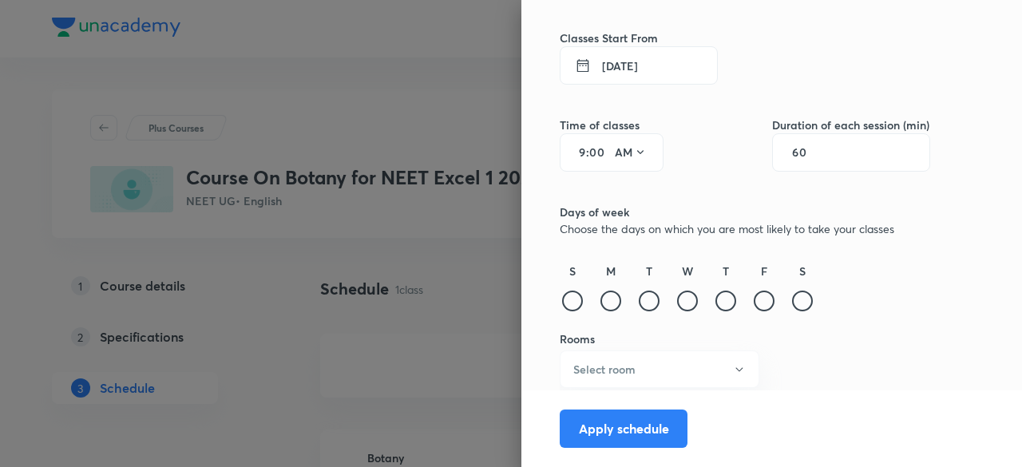
click at [814, 152] on div "60" at bounding box center [851, 152] width 158 height 38
click at [634, 153] on icon at bounding box center [640, 152] width 13 height 13
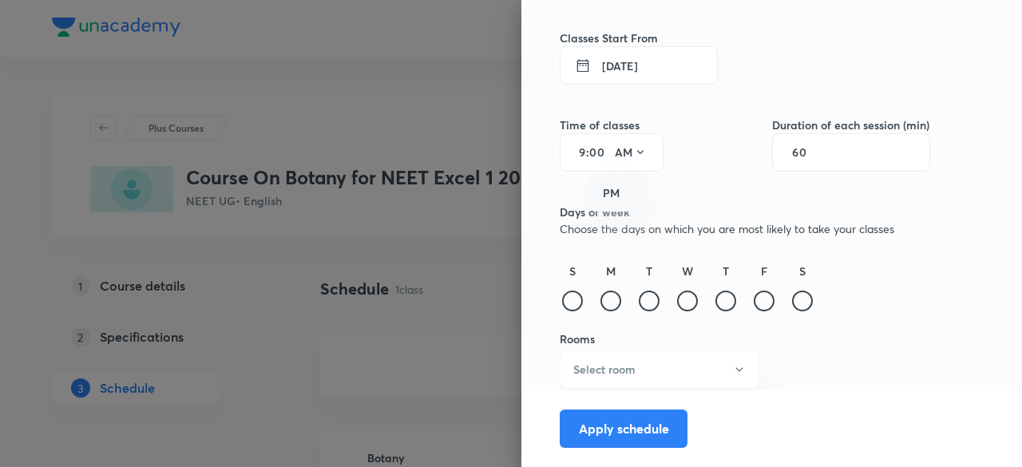
click at [631, 191] on div "PM" at bounding box center [618, 193] width 57 height 38
click at [572, 144] on div "9 : 00 PM" at bounding box center [612, 152] width 104 height 38
click at [594, 146] on input "00" at bounding box center [598, 152] width 19 height 13
type input "0"
type input "00"
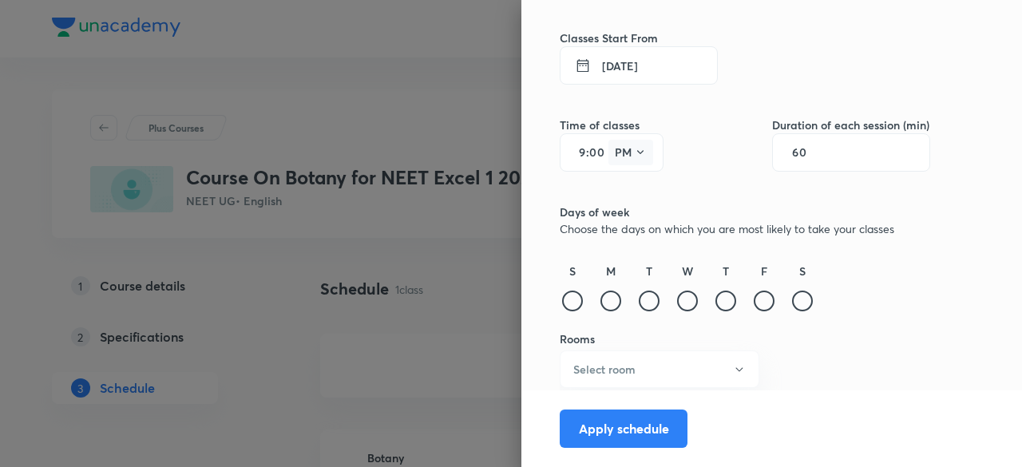
click at [634, 155] on icon at bounding box center [640, 152] width 13 height 13
click at [637, 191] on div "AM" at bounding box center [618, 193] width 57 height 38
click at [795, 296] on div at bounding box center [802, 301] width 21 height 21
click at [562, 295] on div at bounding box center [572, 301] width 21 height 21
click at [726, 375] on button "Select room" at bounding box center [660, 369] width 200 height 38
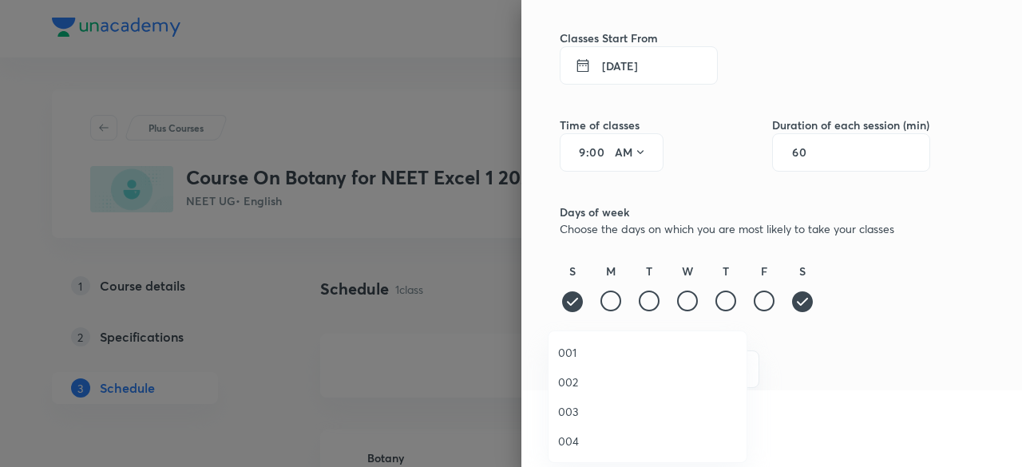
click at [610, 346] on span "001" at bounding box center [647, 352] width 179 height 17
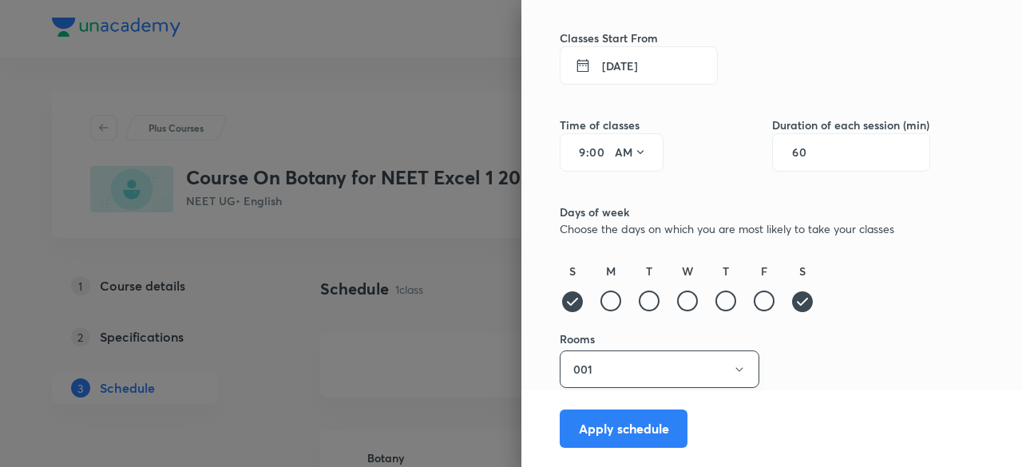
click at [706, 368] on button "001" at bounding box center [660, 369] width 200 height 38
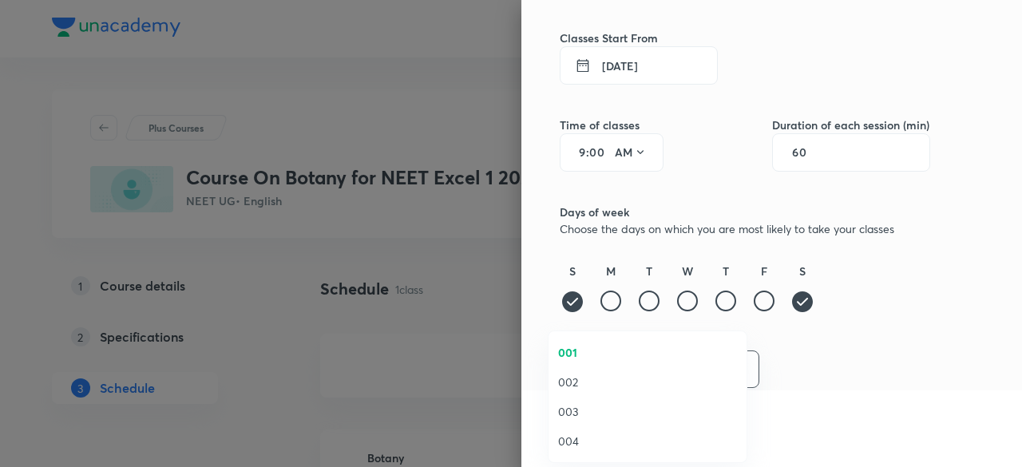
click at [651, 394] on li "002" at bounding box center [647, 382] width 198 height 30
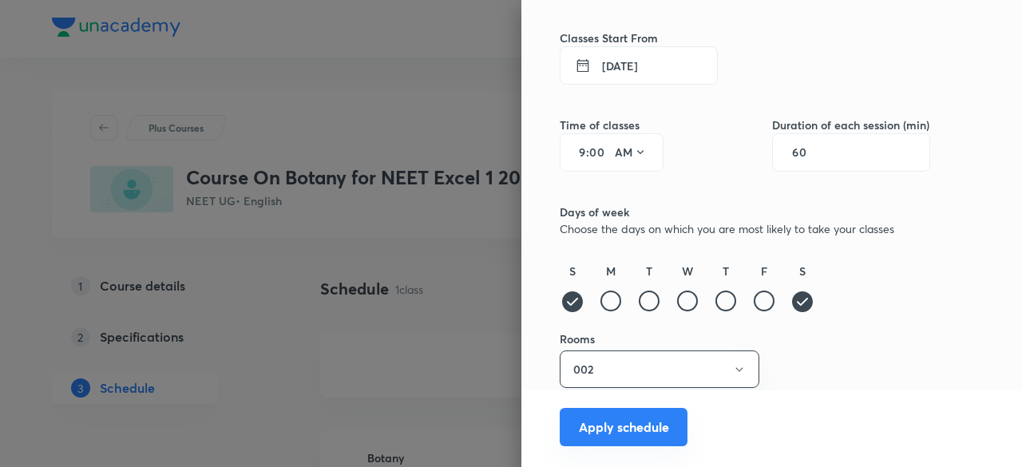
click at [605, 432] on button "Apply schedule" at bounding box center [624, 427] width 128 height 38
click at [733, 361] on button "002" at bounding box center [660, 369] width 200 height 38
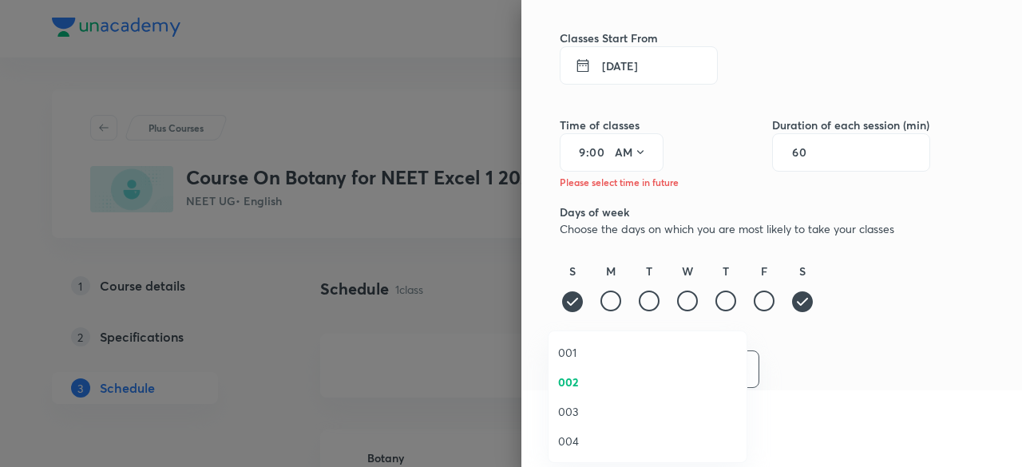
click at [613, 413] on span "003" at bounding box center [647, 411] width 179 height 17
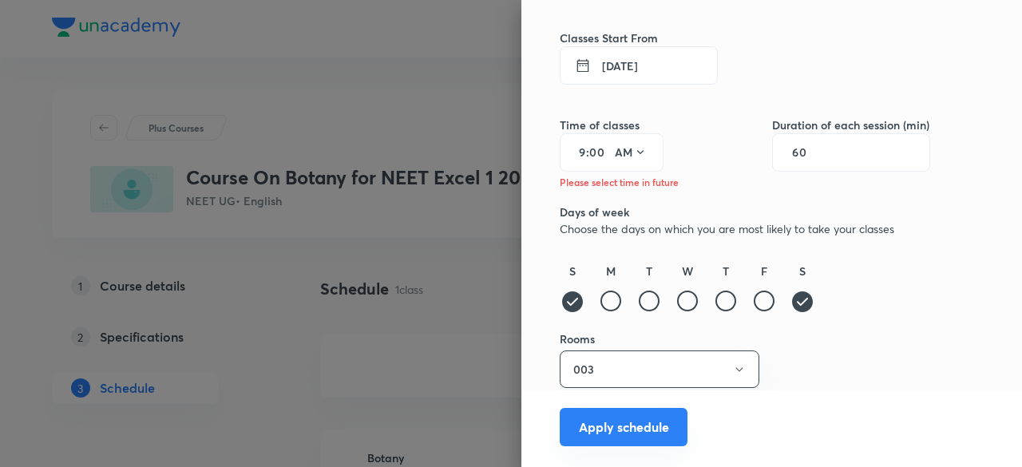
click at [635, 421] on button "Apply schedule" at bounding box center [624, 427] width 128 height 38
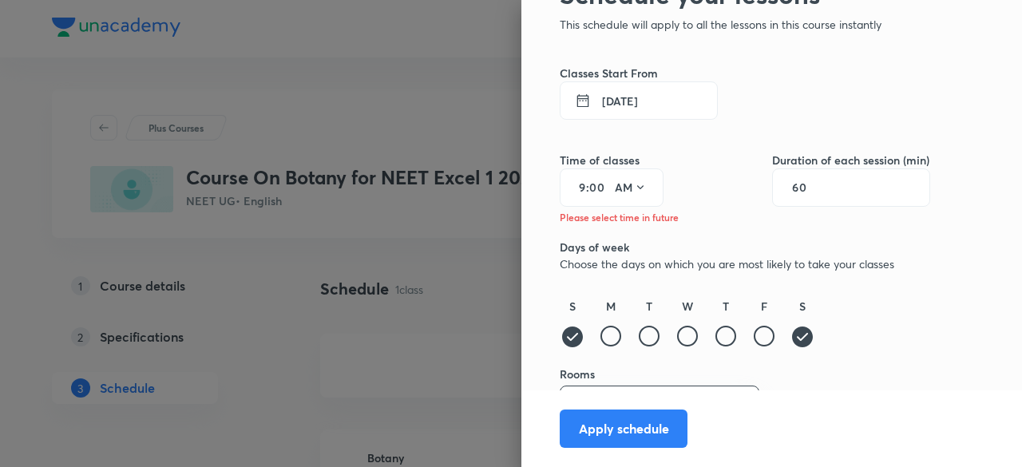
scroll to position [88, 0]
click at [632, 110] on button "3 Sep 2025" at bounding box center [639, 100] width 158 height 38
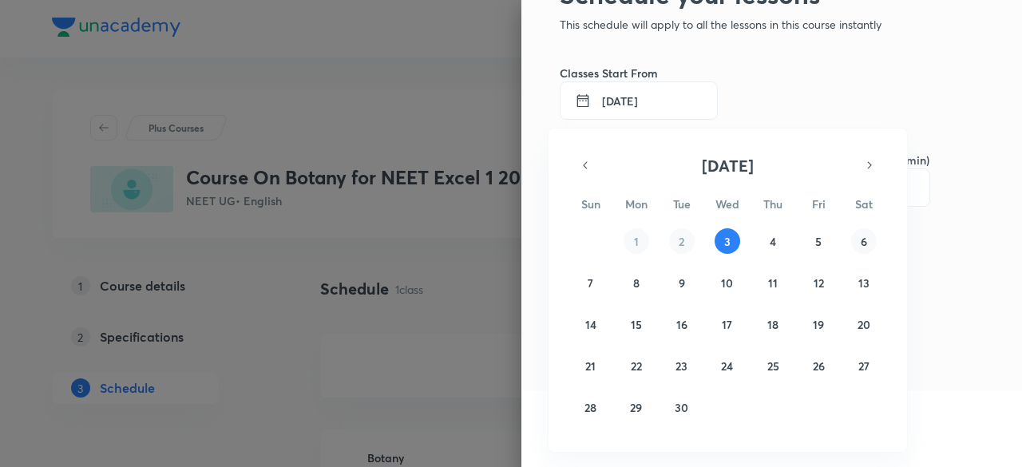
click at [860, 248] on button "6" at bounding box center [864, 241] width 26 height 26
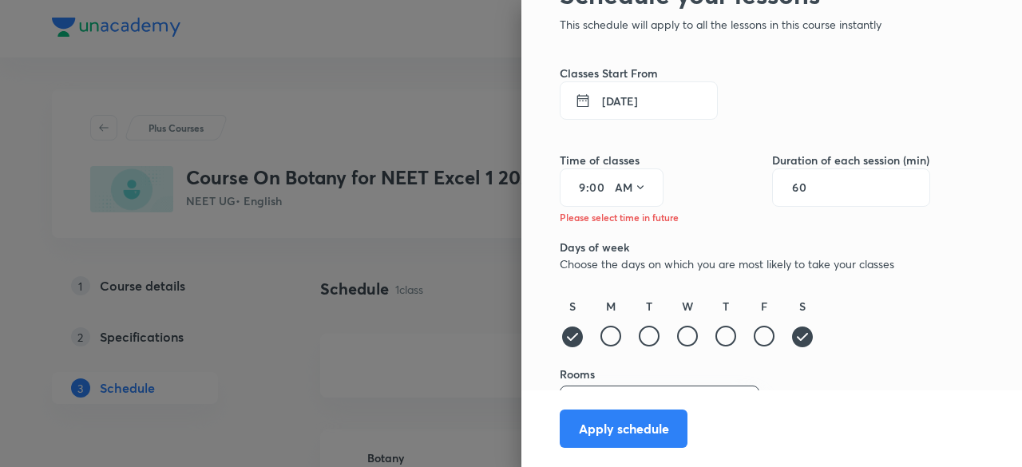
click at [635, 101] on button "6 Sep 2025" at bounding box center [639, 100] width 158 height 38
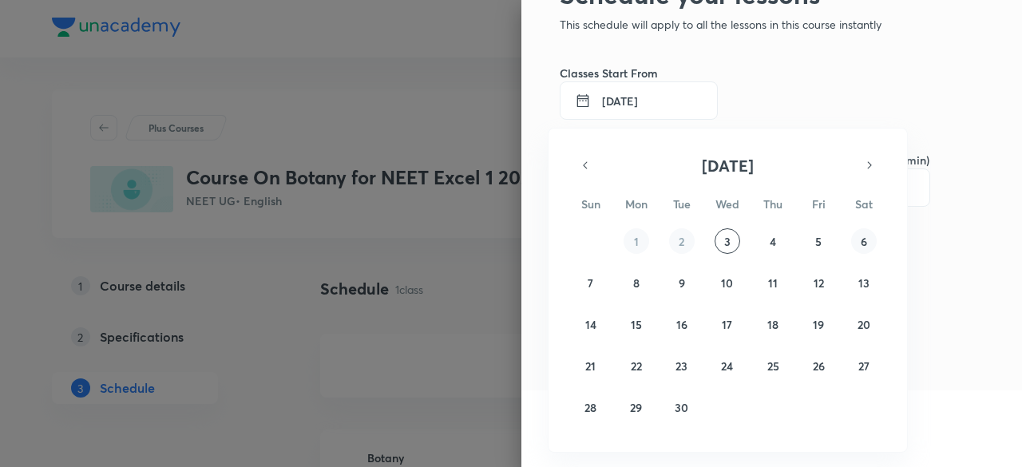
click at [862, 239] on abbr "6" at bounding box center [863, 241] width 6 height 15
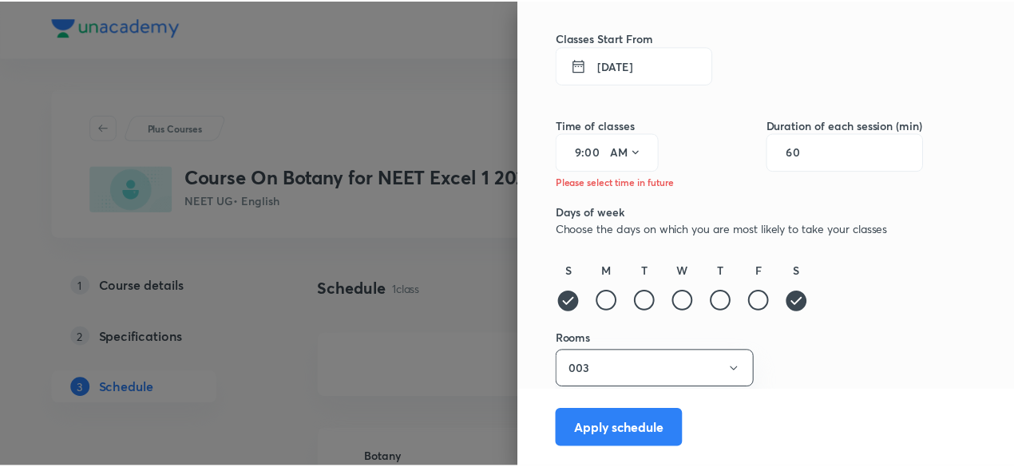
scroll to position [123, 0]
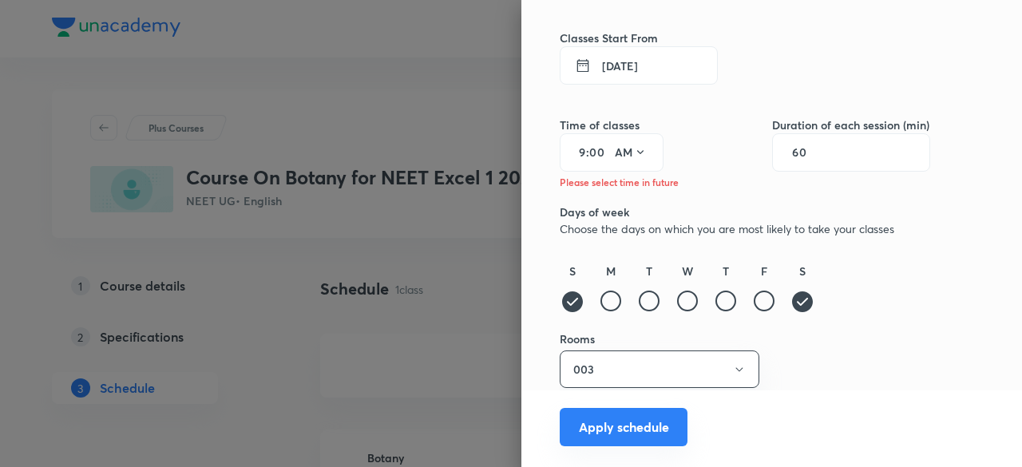
click at [655, 414] on button "Apply schedule" at bounding box center [624, 427] width 128 height 38
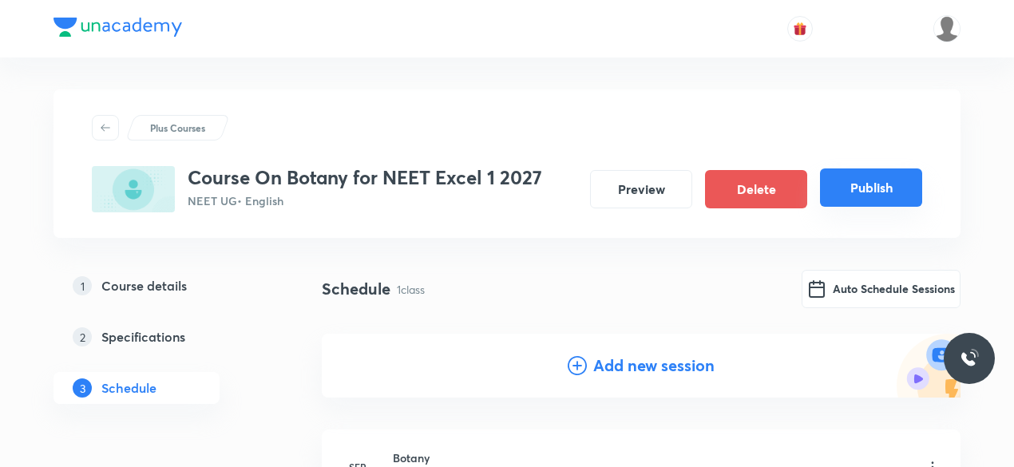
click at [885, 196] on button "Publish" at bounding box center [871, 187] width 102 height 38
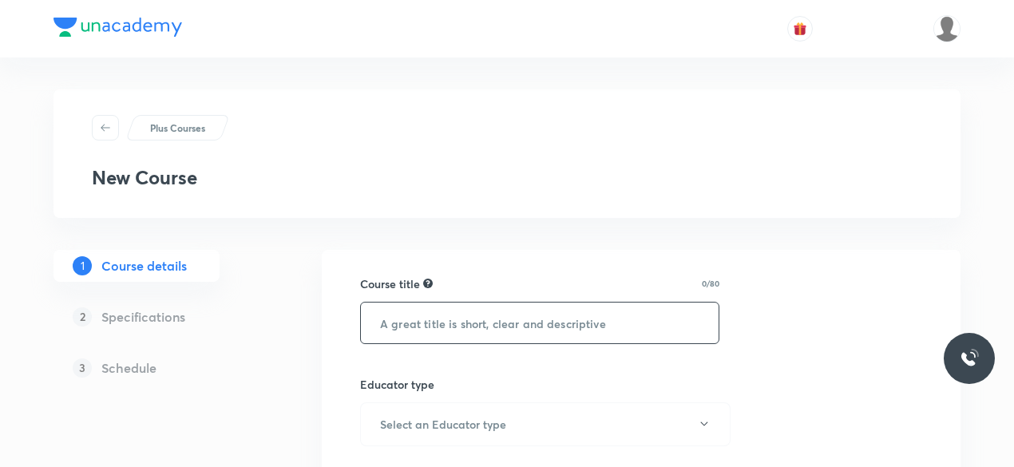
click at [436, 325] on input "text" at bounding box center [540, 323] width 358 height 41
click at [441, 331] on input "text" at bounding box center [540, 323] width 358 height 41
paste input "Course On Botany for Foundation Class IX 1 2029"
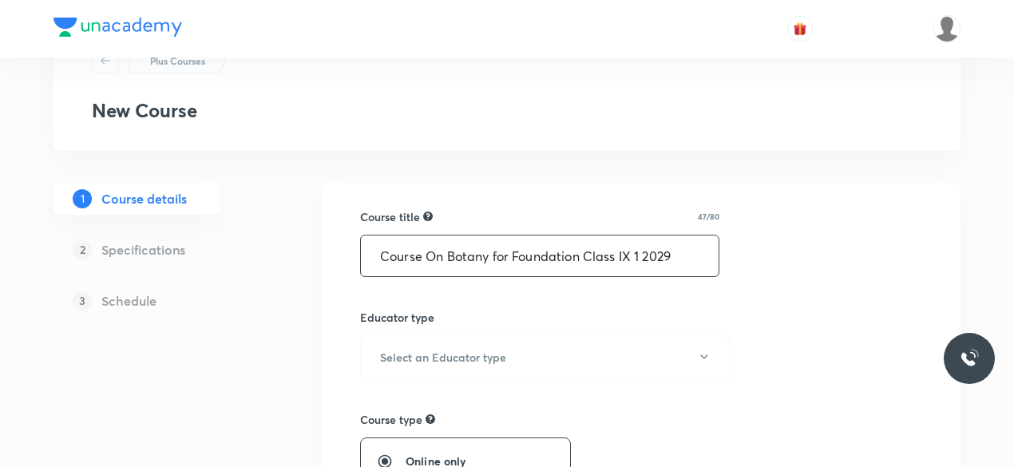
scroll to position [188, 0]
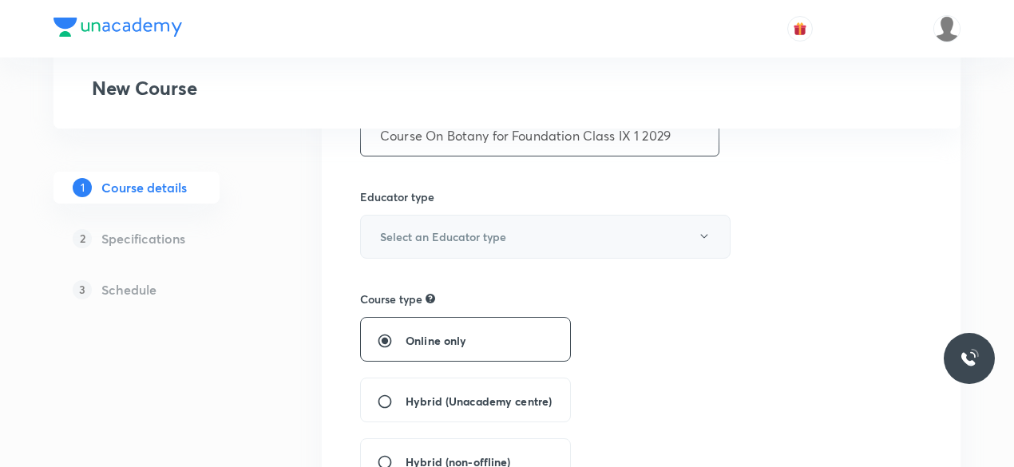
type input "Course On Botany for Foundation Class IX 1 2029"
click at [644, 243] on button "Select an Educator type" at bounding box center [545, 237] width 370 height 44
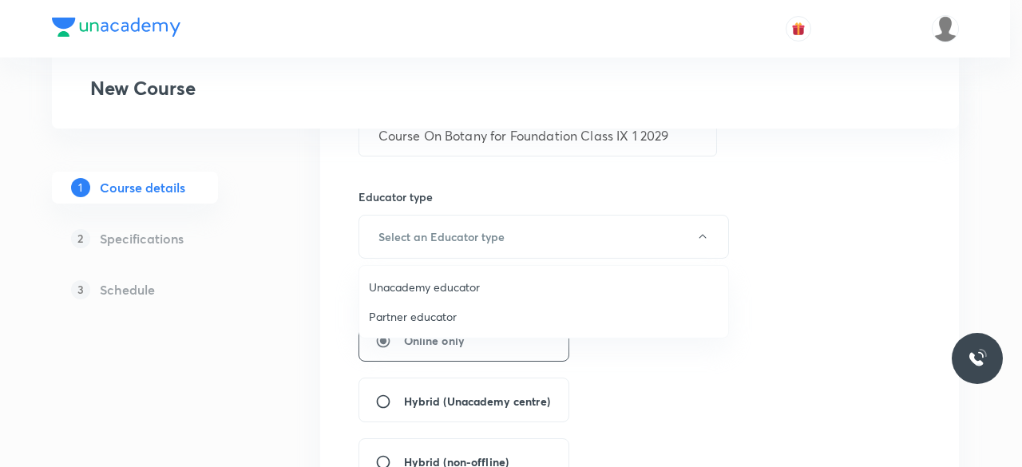
click at [423, 285] on span "Unacademy educator" at bounding box center [544, 287] width 350 height 17
radio input "false"
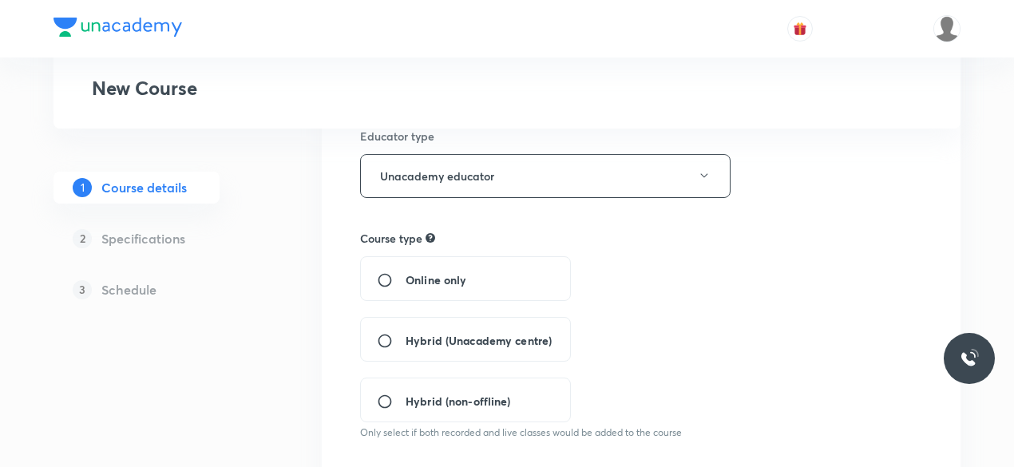
click at [445, 339] on span "Hybrid (Unacademy centre)" at bounding box center [478, 340] width 146 height 17
click at [405, 339] on input "Hybrid (Unacademy centre)" at bounding box center [391, 341] width 29 height 16
radio input "true"
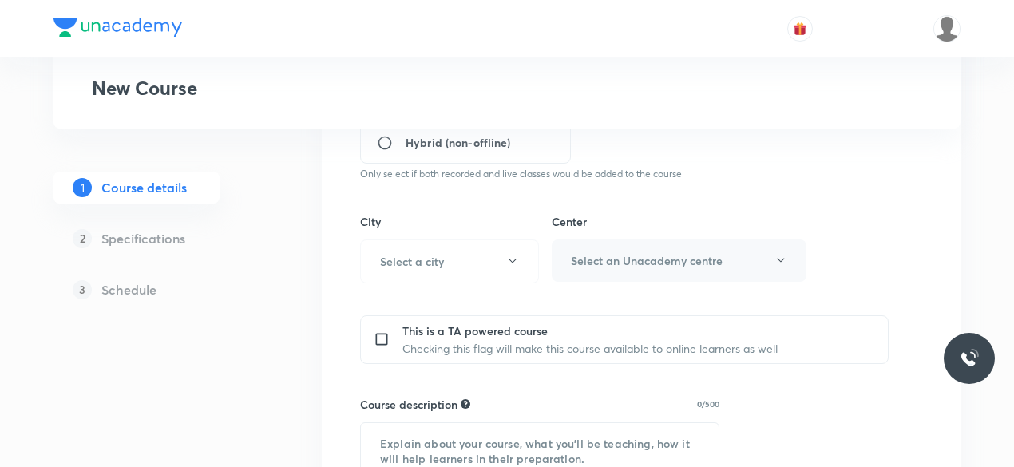
scroll to position [495, 0]
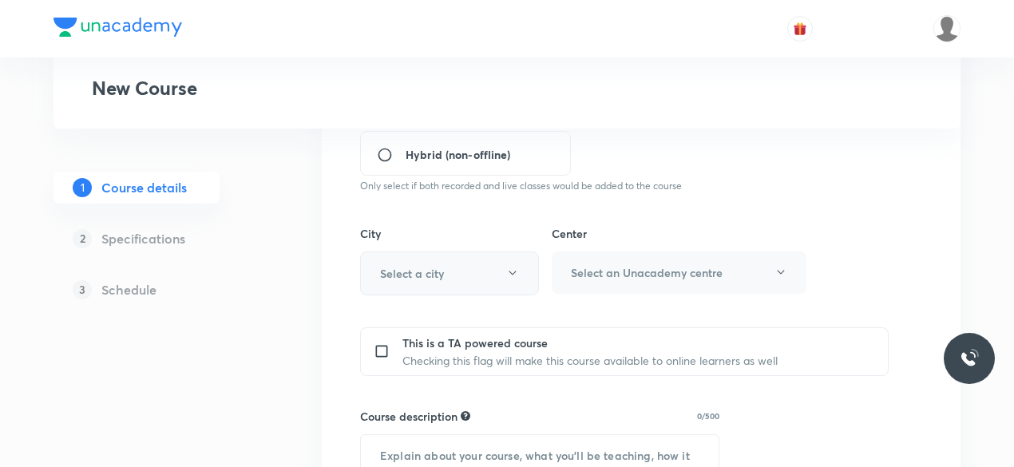
click at [509, 267] on icon "button" at bounding box center [512, 273] width 13 height 13
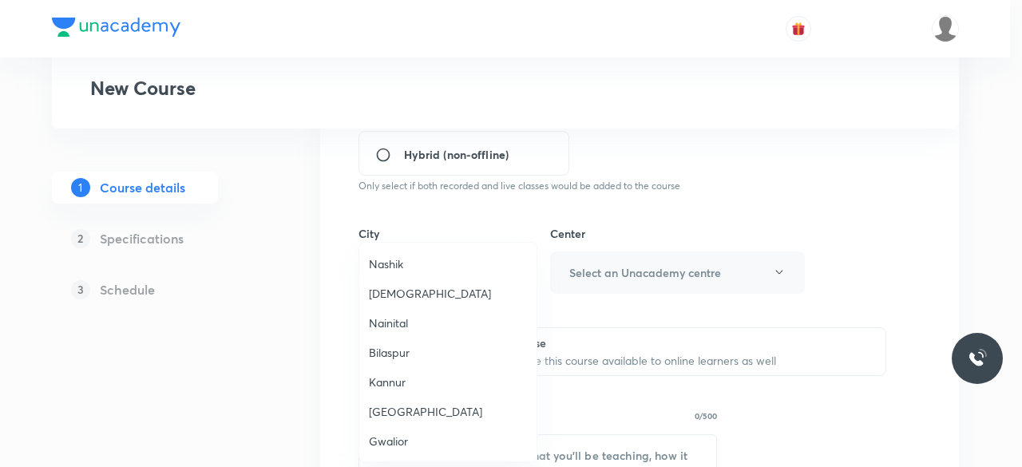
click at [501, 287] on span "Hubbali" at bounding box center [448, 293] width 158 height 17
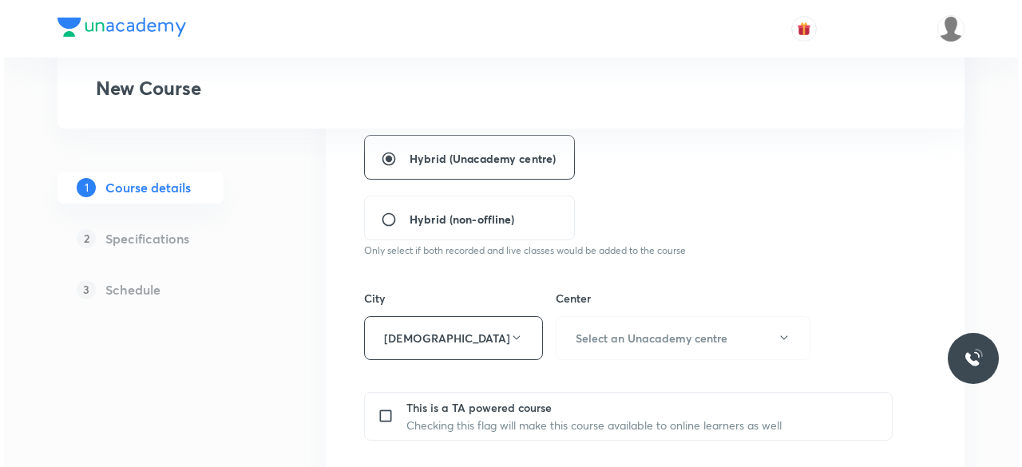
scroll to position [429, 0]
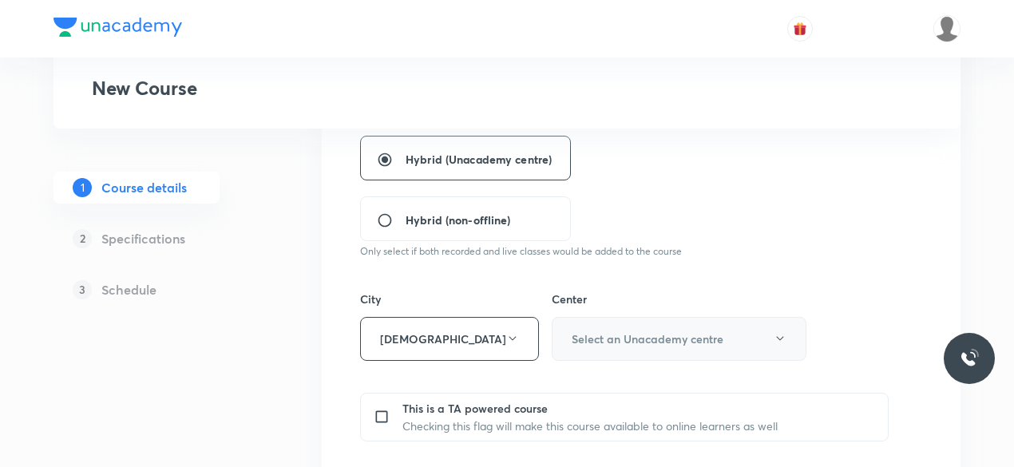
click at [594, 335] on h6 "Select an Unacademy centre" at bounding box center [648, 338] width 152 height 17
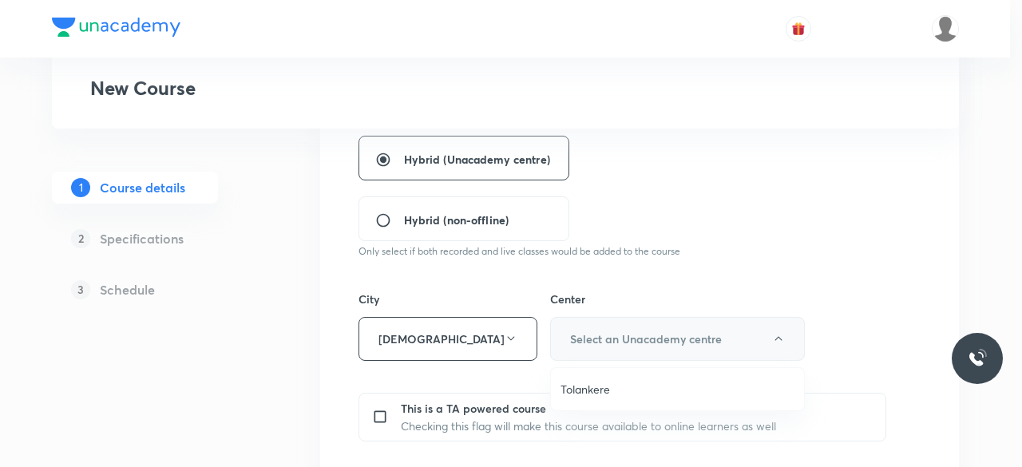
click at [594, 335] on div at bounding box center [511, 233] width 1022 height 467
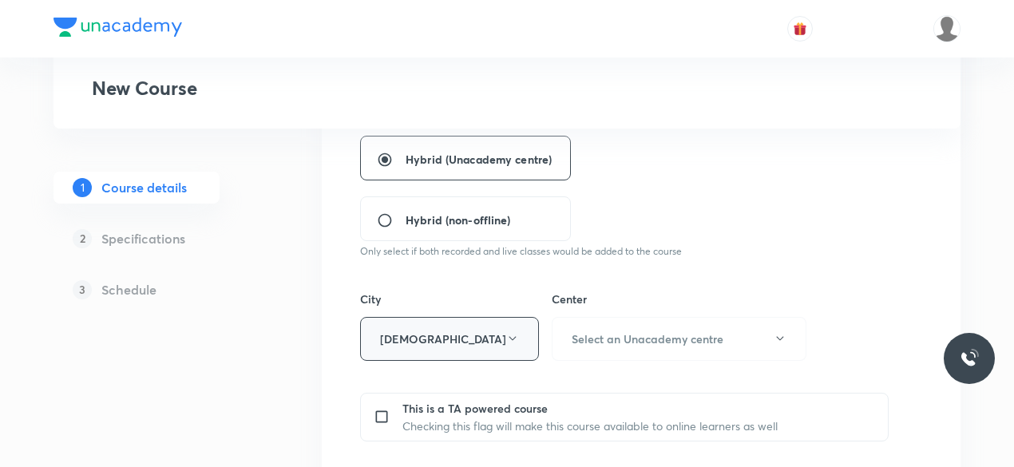
click at [516, 334] on icon "button" at bounding box center [512, 338] width 13 height 13
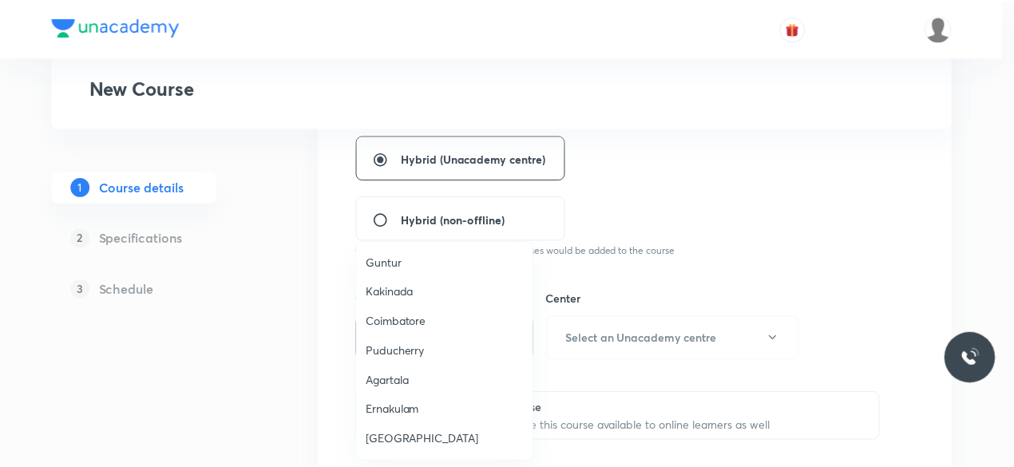
scroll to position [633, 0]
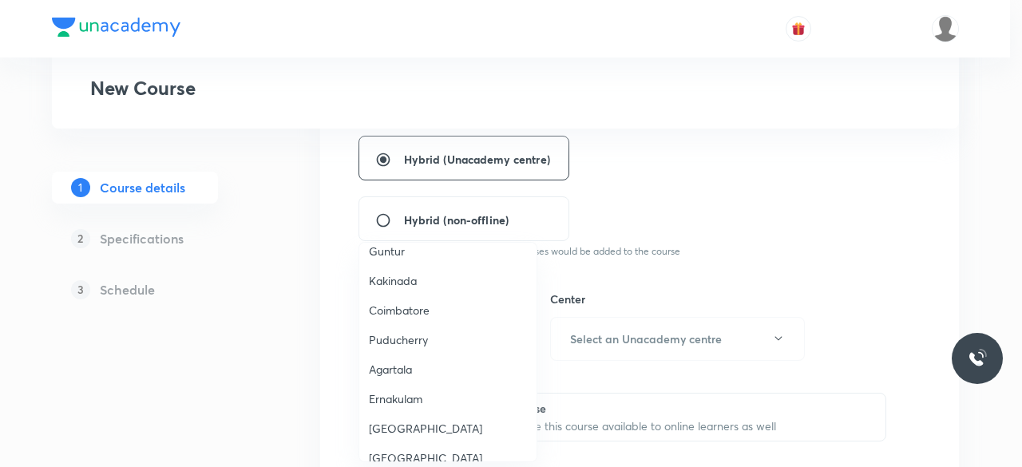
click at [422, 308] on span "Coimbatore" at bounding box center [448, 310] width 158 height 17
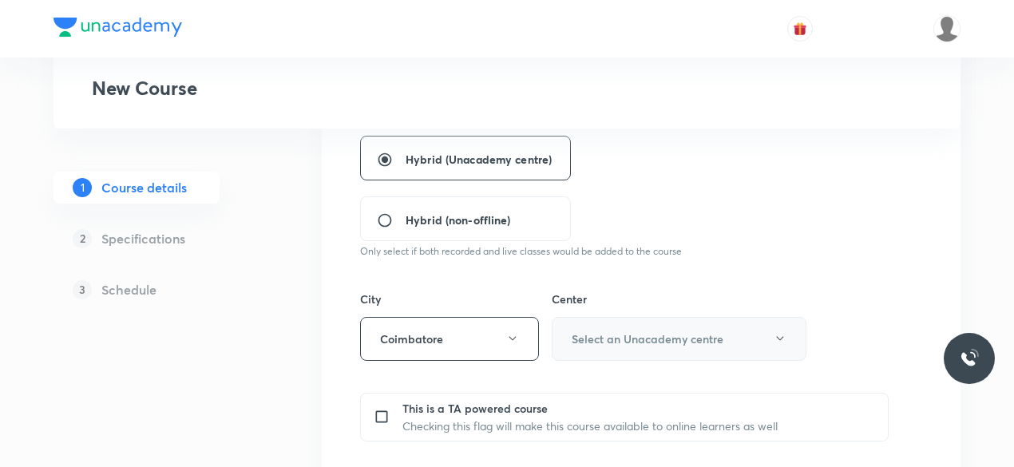
click at [787, 341] on button "Select an Unacademy centre" at bounding box center [679, 339] width 255 height 44
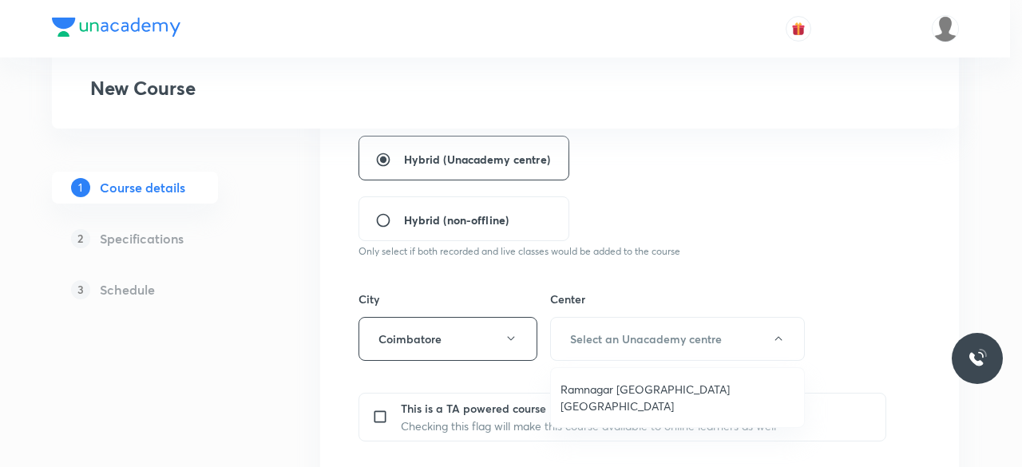
click at [672, 390] on span "Ramnagar Gandhipuram Coimbatore" at bounding box center [677, 398] width 234 height 34
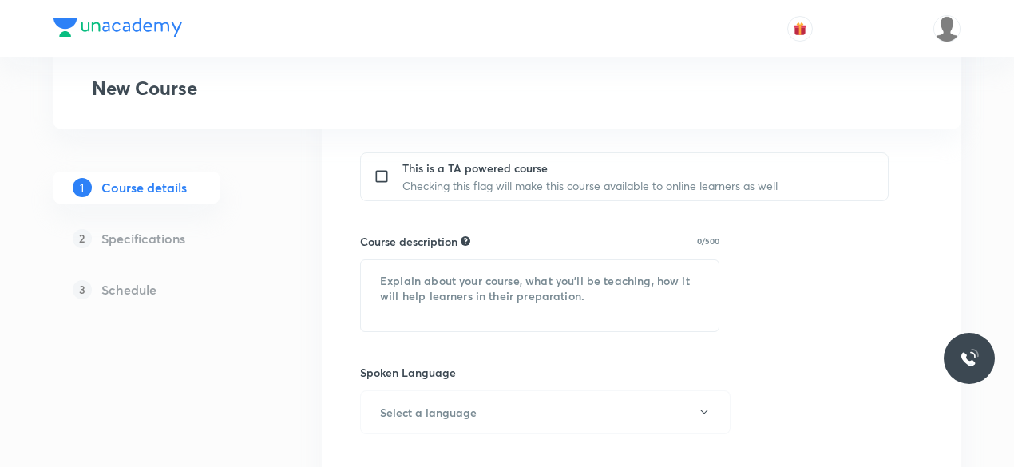
scroll to position [693, 0]
